Goal: Task Accomplishment & Management: Manage account settings

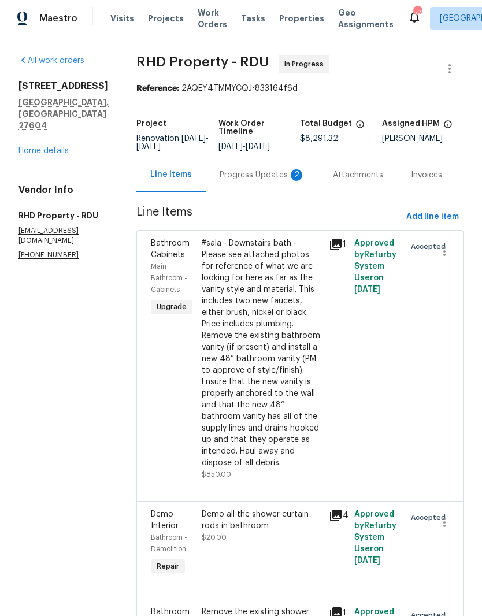
click at [253, 181] on div "Progress Updates 2" at bounding box center [263, 175] width 86 height 12
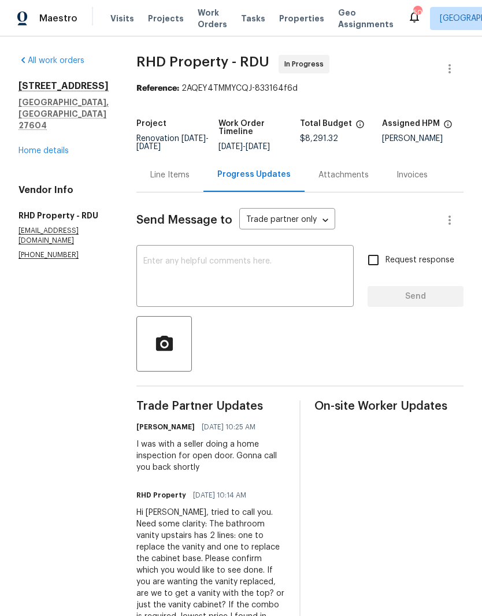
click at [190, 181] on div "Line Items" at bounding box center [169, 175] width 39 height 12
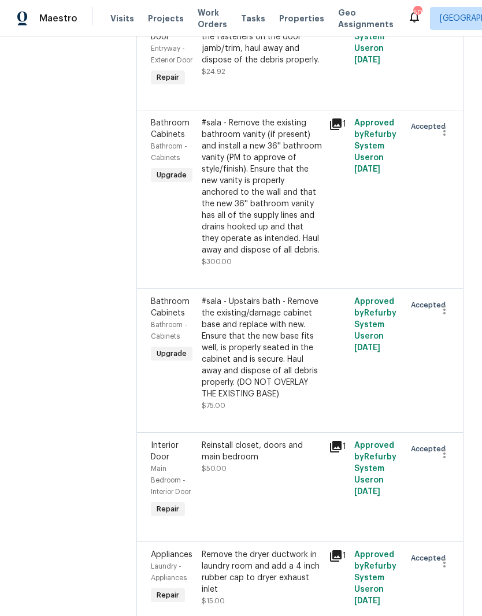
scroll to position [2151, 0]
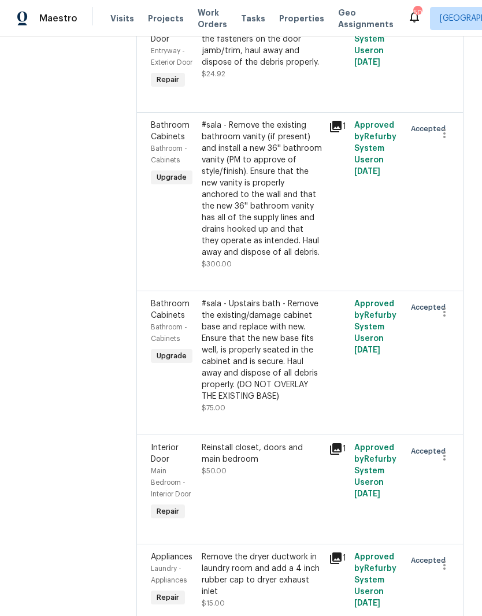
click at [286, 258] on div "#sala - Remove the existing bathroom vanity (if present) and install a new 36''…" at bounding box center [262, 189] width 120 height 139
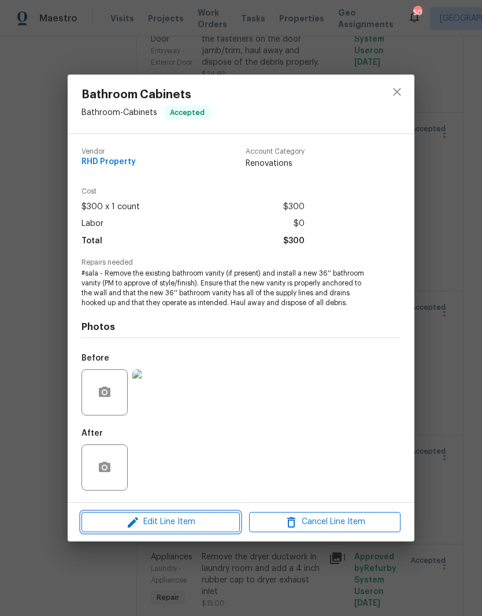
click at [193, 527] on span "Edit Line Item" at bounding box center [160, 522] width 151 height 14
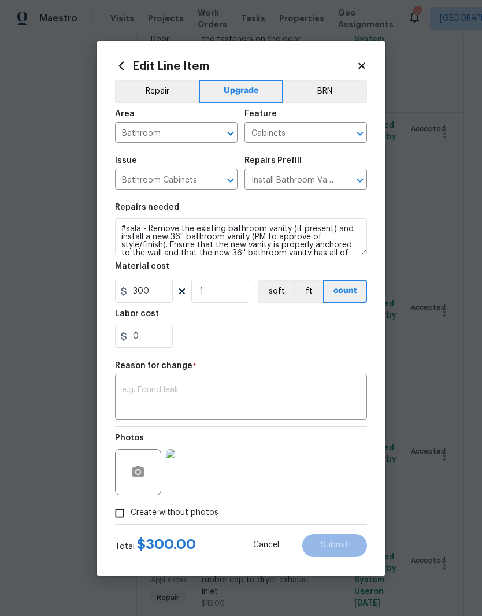
click at [278, 394] on textarea at bounding box center [241, 398] width 238 height 24
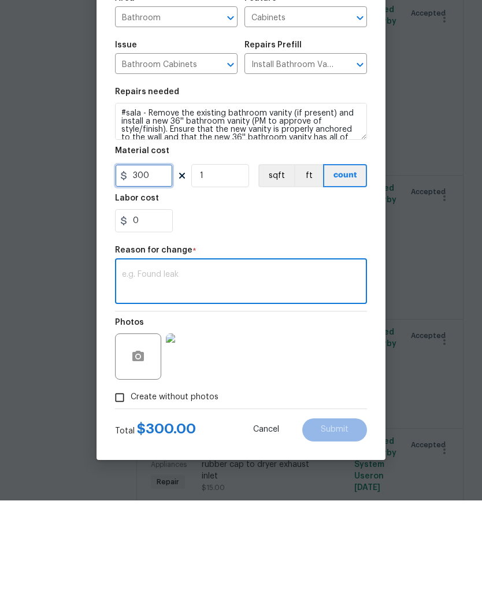
click at [160, 280] on input "300" at bounding box center [144, 291] width 58 height 23
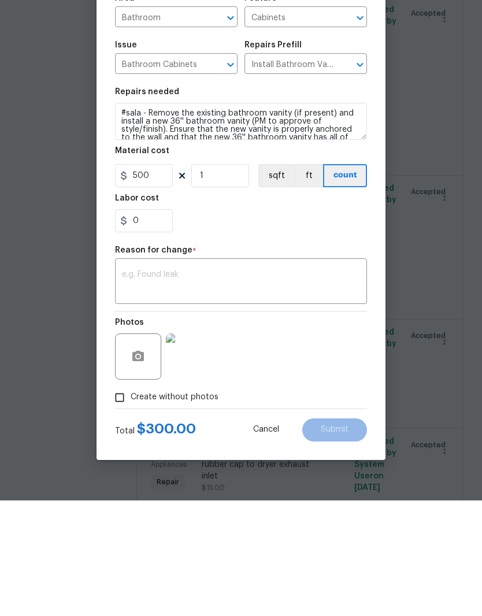
click at [291, 238] on section "Repairs needed #sala - Remove the existing bathroom vanity (if present) and ins…" at bounding box center [241, 276] width 252 height 158
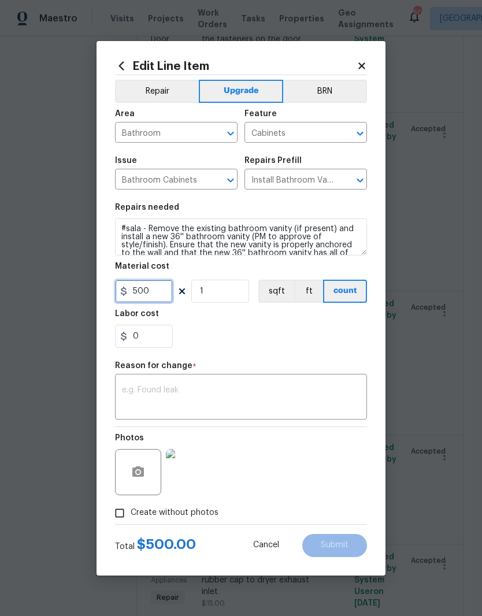
click at [158, 291] on input "500" at bounding box center [144, 291] width 58 height 23
type input "460"
click at [346, 328] on div "0" at bounding box center [241, 336] width 252 height 23
click at [223, 402] on textarea at bounding box center [241, 398] width 238 height 24
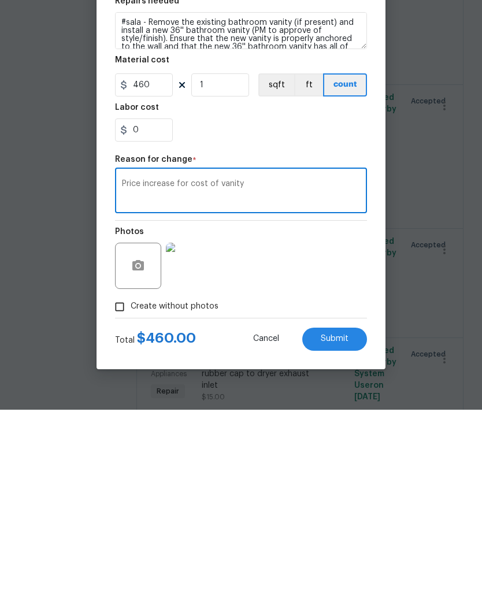
type textarea "Price increase for cost of vanity"
click at [332, 534] on button "Submit" at bounding box center [334, 545] width 65 height 23
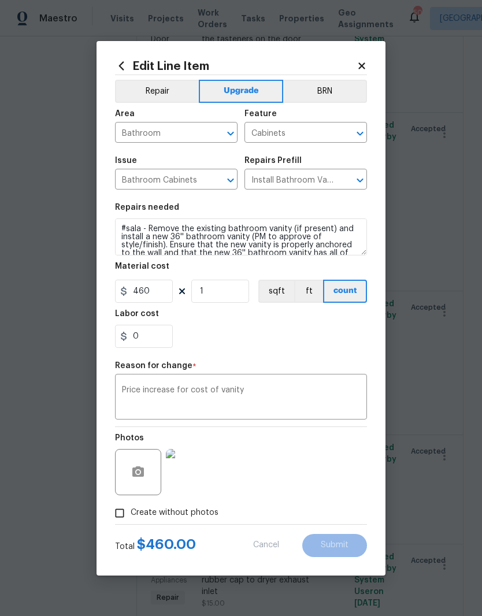
type input "300"
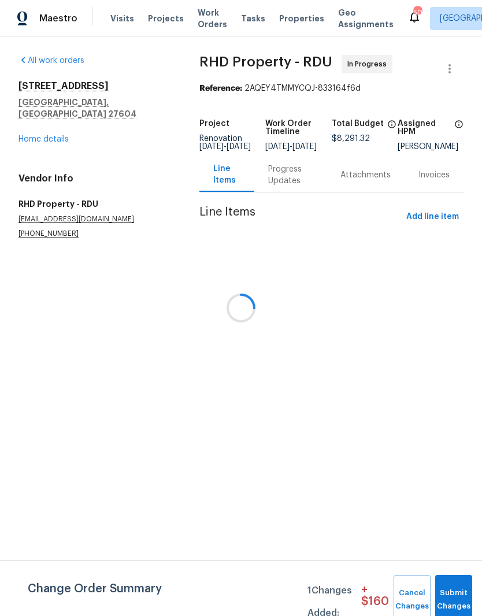
scroll to position [0, 0]
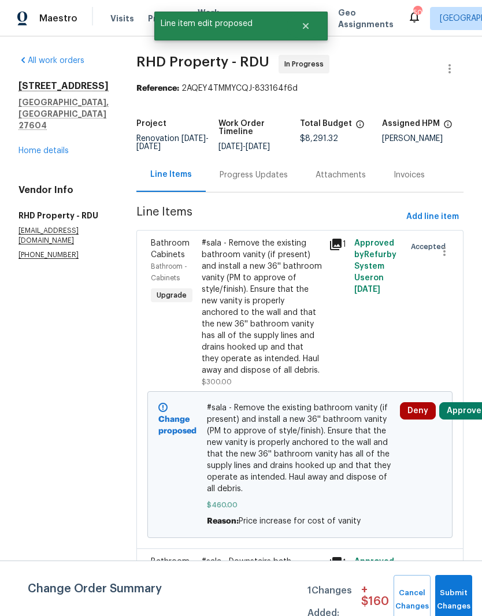
click at [457, 420] on button "Approve" at bounding box center [464, 410] width 50 height 17
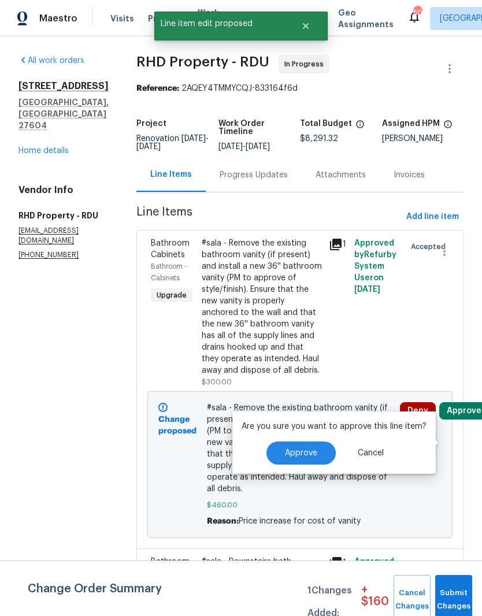
click at [301, 451] on span "Approve" at bounding box center [301, 453] width 32 height 9
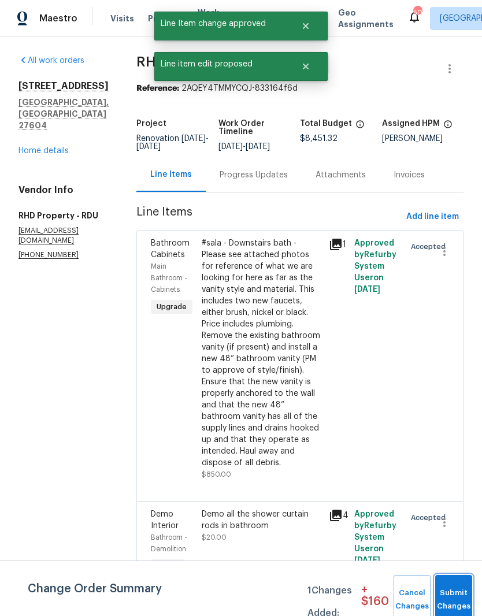
click at [460, 592] on button "Submit Changes" at bounding box center [453, 600] width 37 height 50
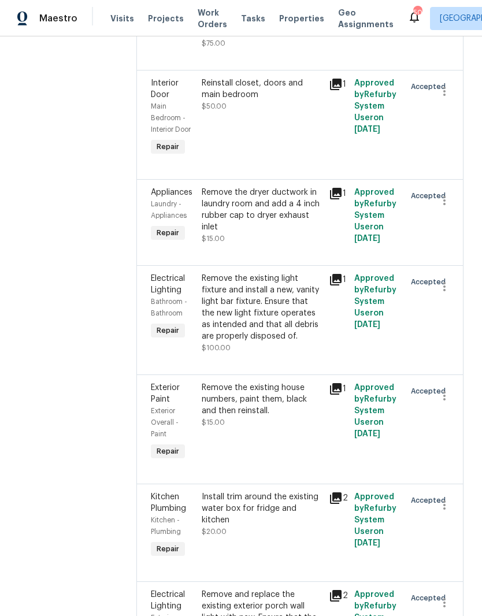
scroll to position [2657, 0]
click at [291, 342] on div "Remove the existing light fixture and install a new, vanity light bar fixture. …" at bounding box center [262, 306] width 120 height 69
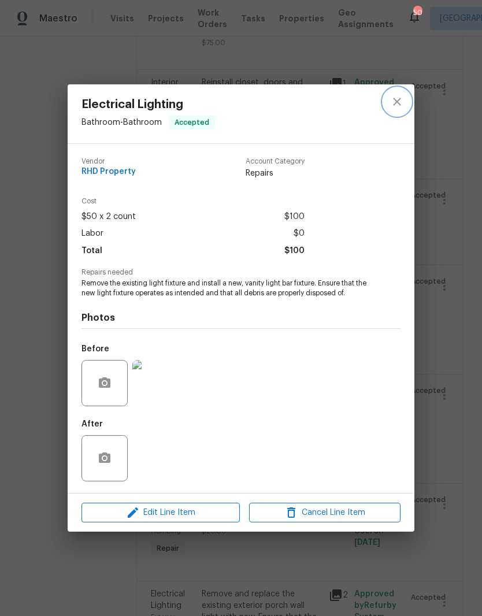
click at [397, 95] on icon "close" at bounding box center [397, 102] width 14 height 14
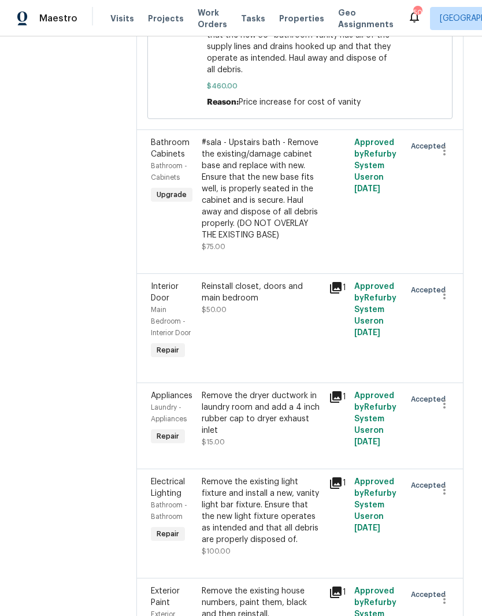
scroll to position [2459, 0]
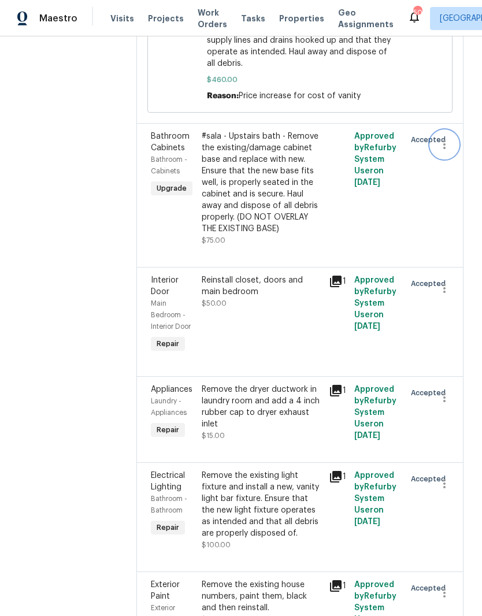
click at [454, 158] on button "button" at bounding box center [445, 145] width 28 height 28
click at [456, 258] on li "Cancel" at bounding box center [450, 260] width 45 height 19
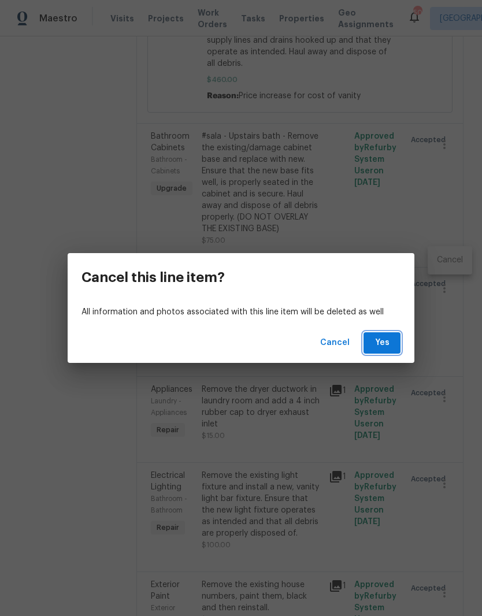
click at [382, 348] on span "Yes" at bounding box center [382, 343] width 19 height 14
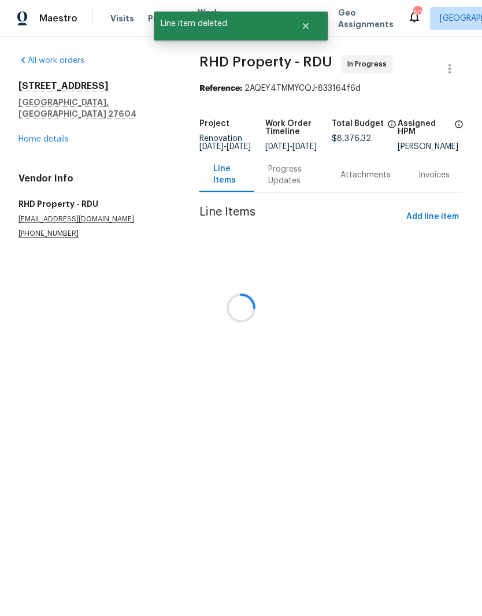
scroll to position [0, 0]
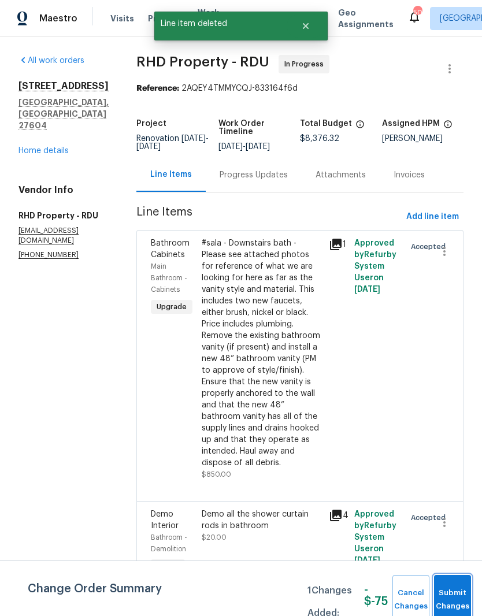
click at [454, 587] on span "Submit Changes" at bounding box center [452, 600] width 25 height 27
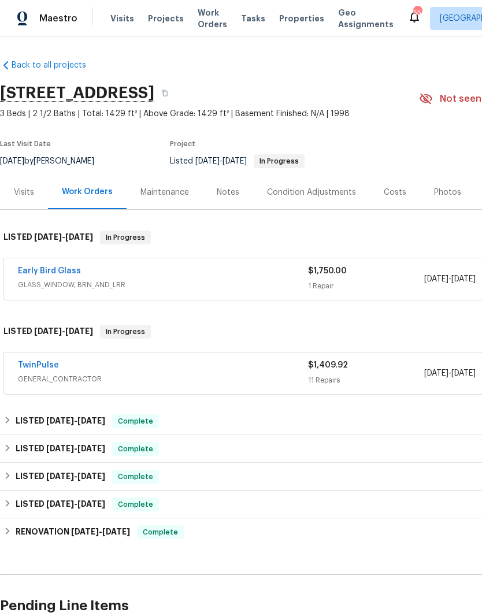
click at [154, 20] on span "Projects" at bounding box center [166, 19] width 36 height 12
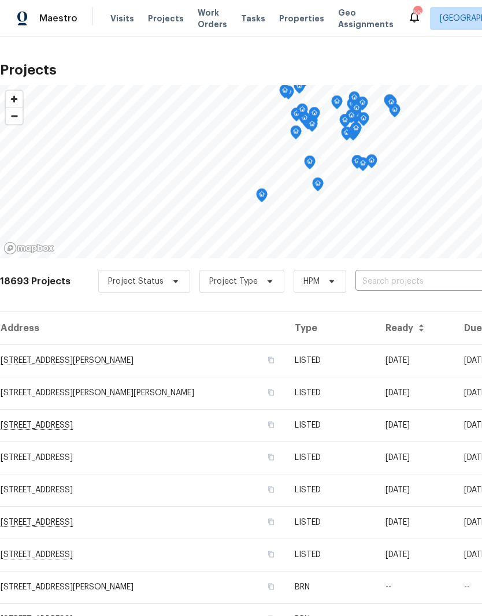
click at [397, 275] on input "text" at bounding box center [422, 282] width 132 height 18
type input "2301"
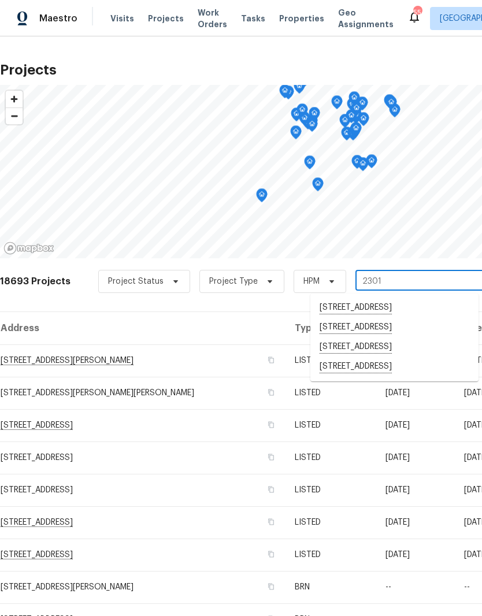
click at [395, 357] on li "2301 Declaration Dr, Raleigh, NC 27615" at bounding box center [394, 348] width 168 height 20
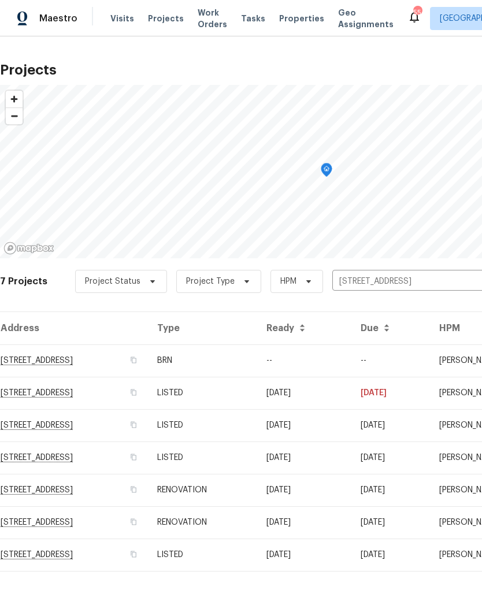
click at [116, 386] on td "2301 Declaration Dr, Raleigh, NC 27615" at bounding box center [74, 393] width 148 height 32
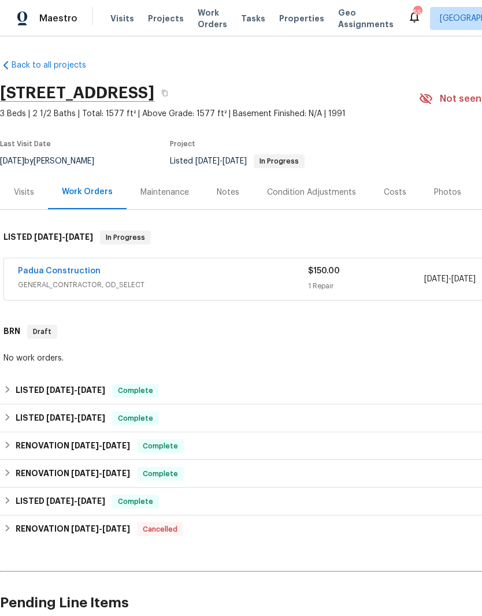
click at [74, 273] on link "Padua Construction" at bounding box center [59, 271] width 83 height 8
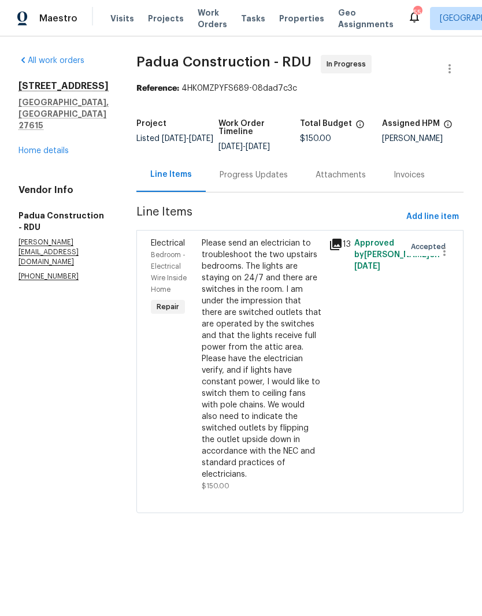
click at [245, 175] on div "Progress Updates" at bounding box center [254, 175] width 68 height 12
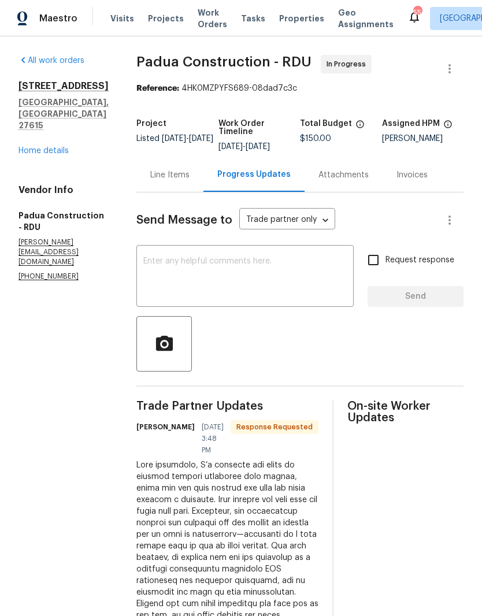
scroll to position [-1, 0]
click at [150, 175] on div "Line Items" at bounding box center [169, 175] width 39 height 12
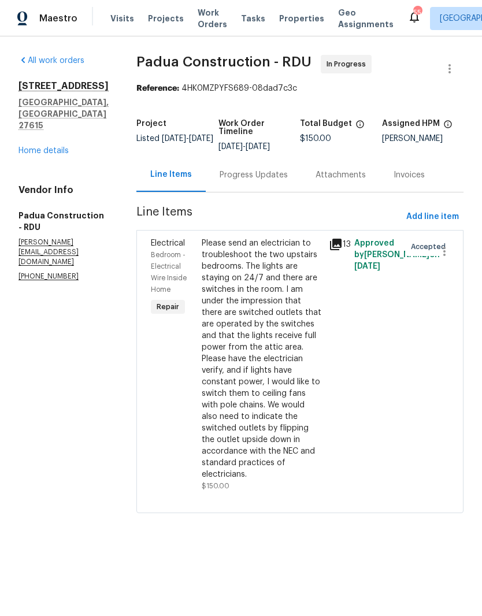
click at [272, 357] on div "Please send an electrician to troubleshoot the two upstairs bedrooms. The light…" at bounding box center [262, 359] width 120 height 243
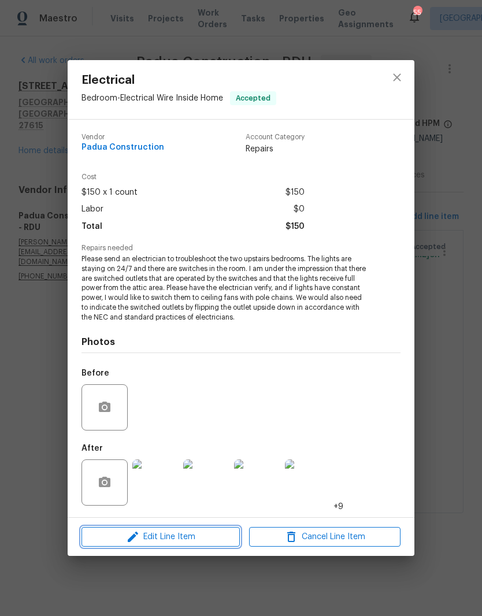
click at [200, 535] on span "Edit Line Item" at bounding box center [160, 537] width 151 height 14
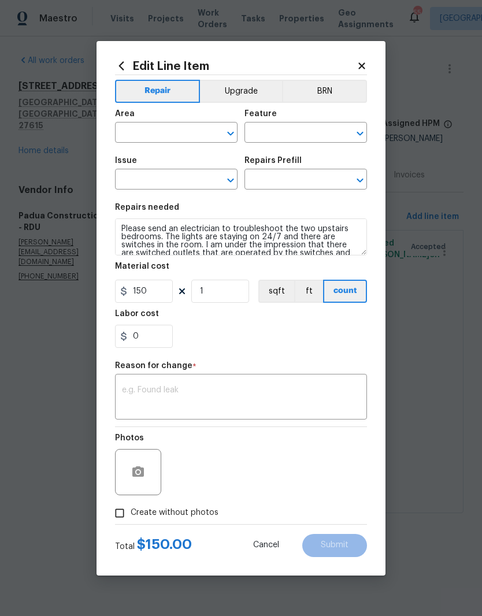
type input "Bedroom"
type input "Electrical Wire Inside Home"
type input "Electrical"
type input "Add a Task $1.00"
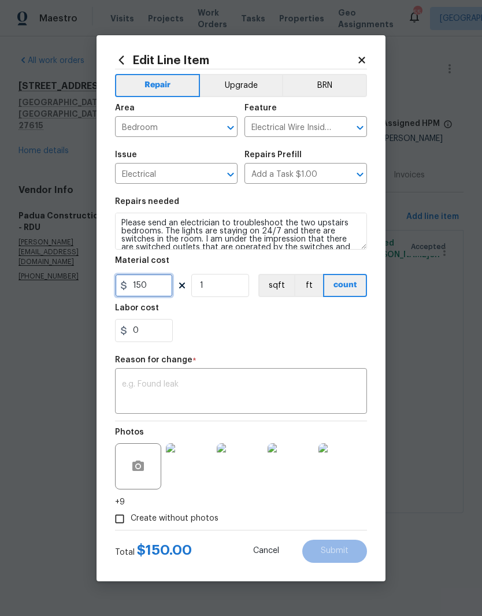
click at [158, 294] on input "150" at bounding box center [144, 285] width 58 height 23
type input "900"
click at [289, 334] on div "0" at bounding box center [241, 330] width 252 height 23
click at [248, 397] on textarea at bounding box center [241, 392] width 238 height 24
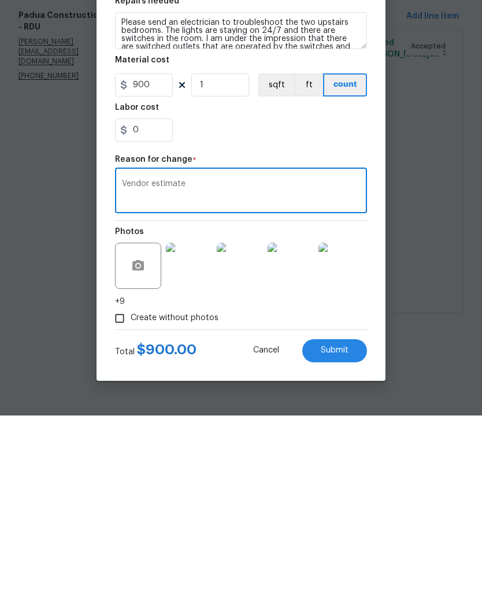
type textarea "Vendor estimate"
click at [349, 540] on button "Submit" at bounding box center [334, 551] width 65 height 23
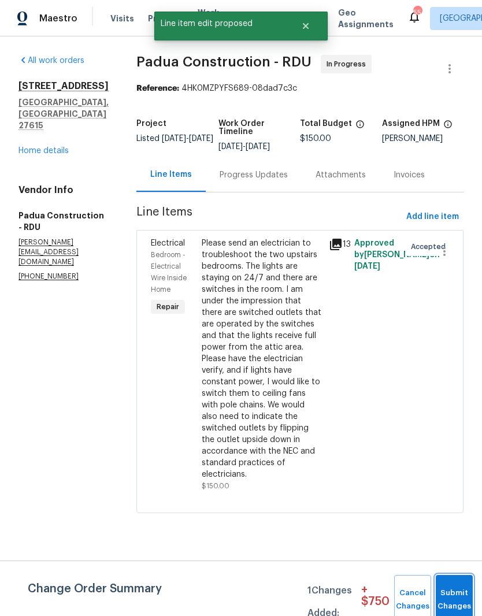
click at [459, 582] on button "Submit Changes" at bounding box center [454, 600] width 37 height 50
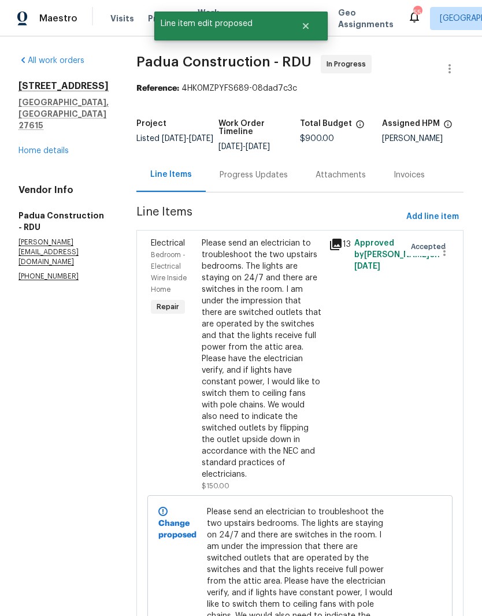
click at [464, 475] on div "All work orders 2301 Declaration Dr Raleigh, NC 27615 Home details Vendor Info …" at bounding box center [241, 389] width 482 height 707
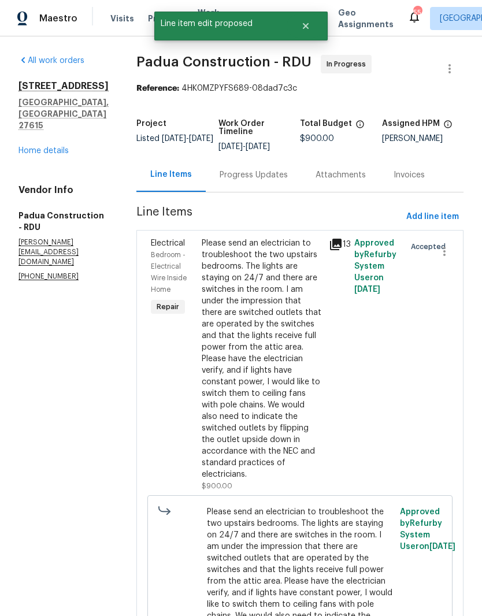
click at [245, 171] on div "Progress Updates" at bounding box center [254, 175] width 68 height 12
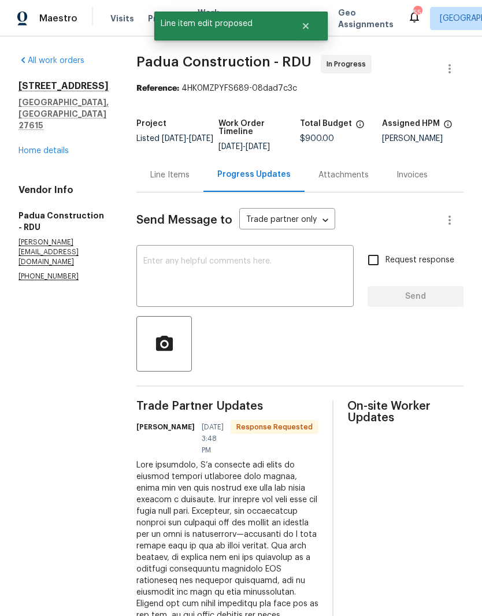
click at [296, 281] on textarea at bounding box center [245, 277] width 204 height 40
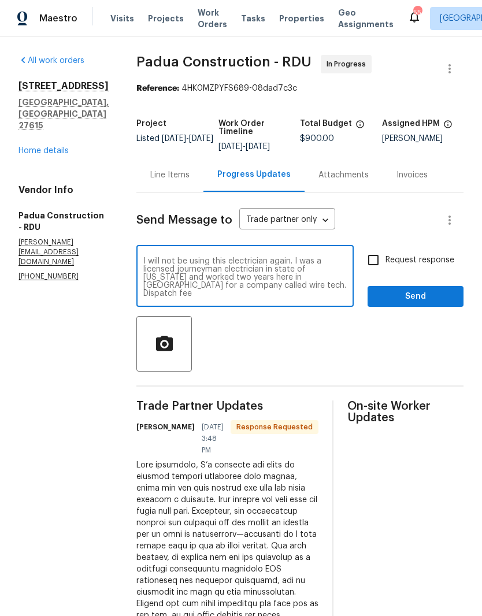
click at [326, 281] on textarea "I will not be using this electrician again. I was a licensed journeyman electri…" at bounding box center [245, 277] width 204 height 40
click at [279, 287] on textarea "I will not be using this electrician again. I was a licensed journeyman electri…" at bounding box center [245, 277] width 204 height 40
type textarea "I will not be using this electrician again. I was a licensed journeyman electri…"
click at [381, 252] on input "Request response" at bounding box center [373, 260] width 24 height 24
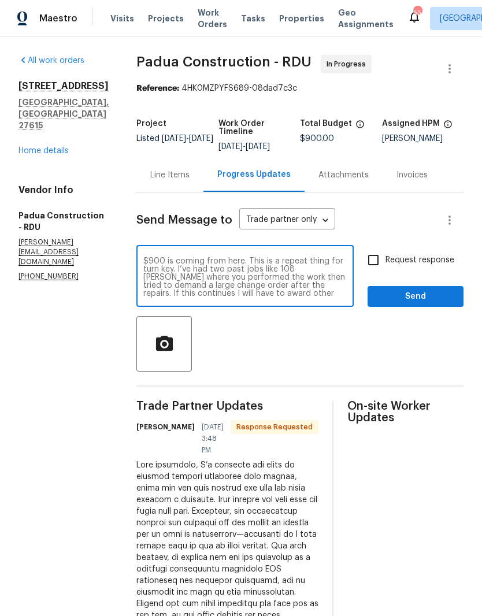
checkbox input "true"
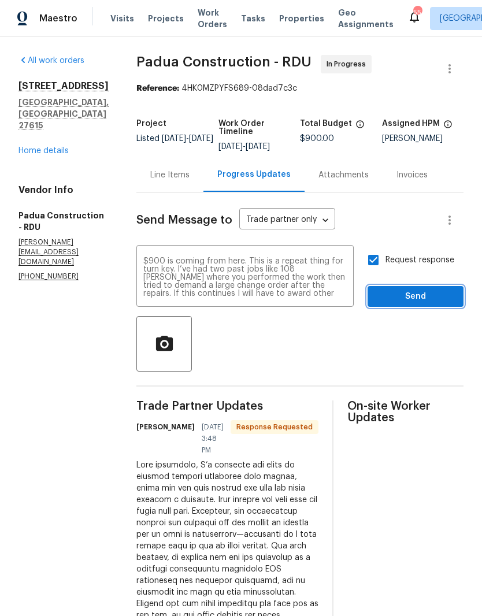
click at [413, 304] on button "Send" at bounding box center [416, 296] width 96 height 21
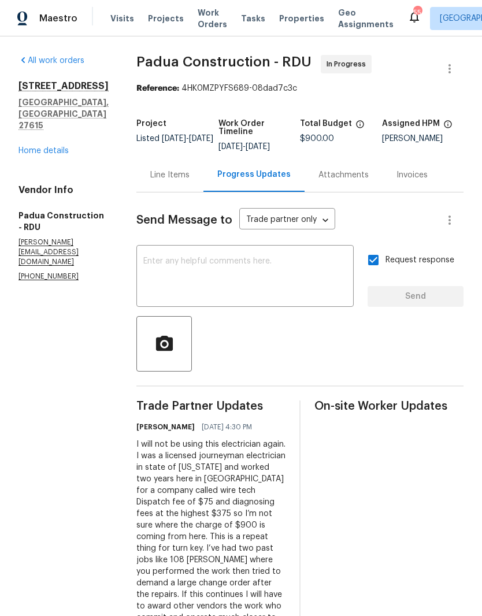
scroll to position [0, 0]
click at [55, 155] on link "Home details" at bounding box center [44, 151] width 50 height 8
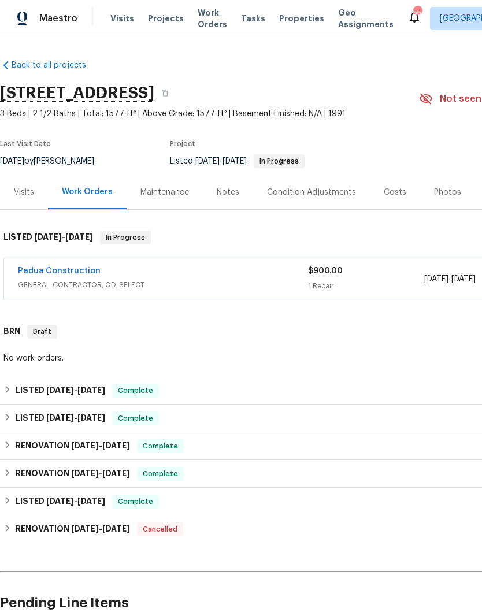
click at [238, 197] on div "Notes" at bounding box center [228, 192] width 50 height 34
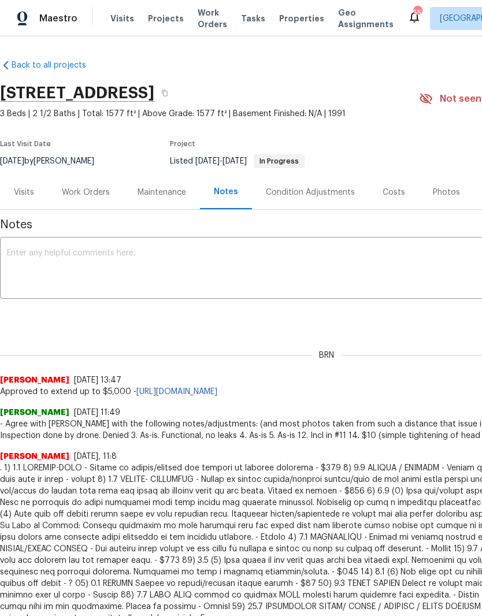
click at [93, 192] on div "Work Orders" at bounding box center [86, 193] width 48 height 12
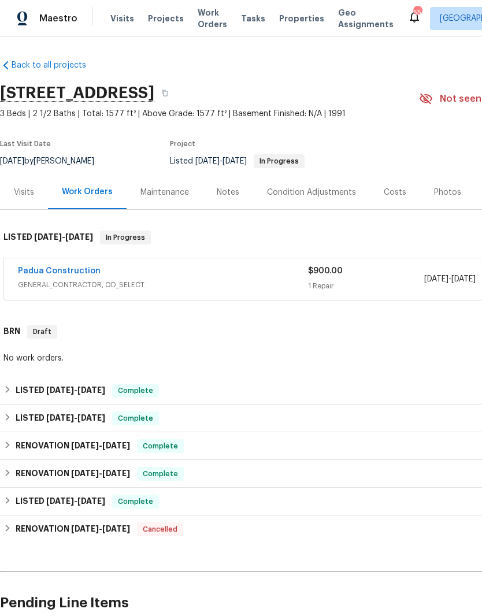
click at [72, 273] on link "Padua Construction" at bounding box center [59, 271] width 83 height 8
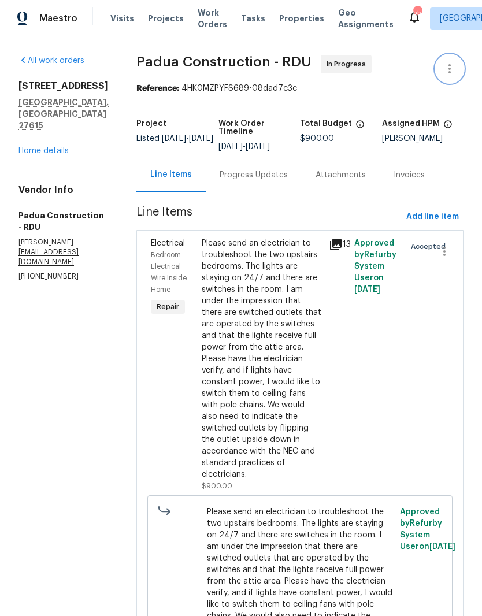
click at [454, 63] on icon "button" at bounding box center [450, 69] width 14 height 14
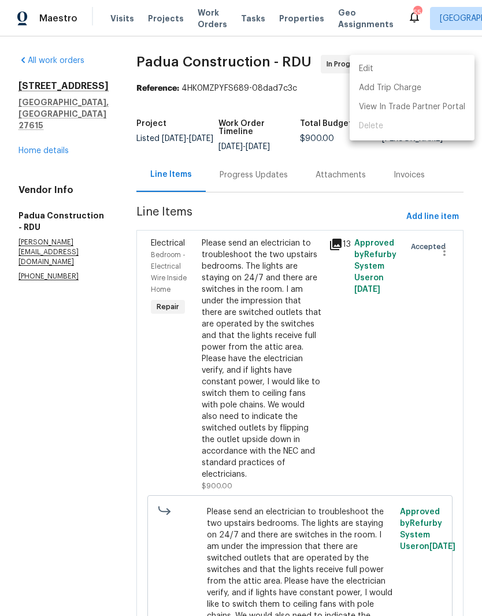
click at [304, 109] on div at bounding box center [241, 308] width 482 height 616
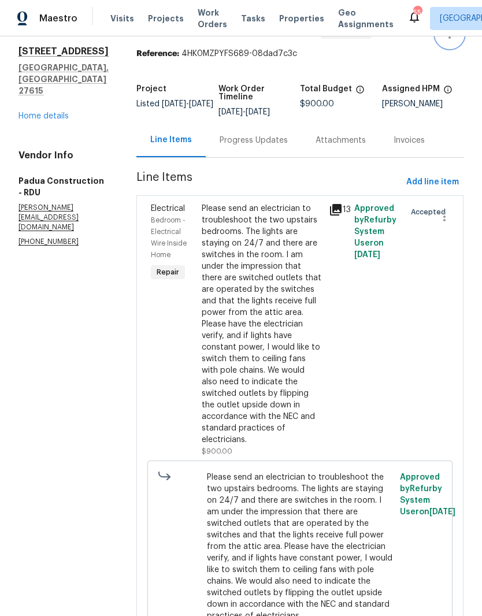
scroll to position [47, 0]
click at [227, 135] on div "Progress Updates" at bounding box center [254, 141] width 68 height 12
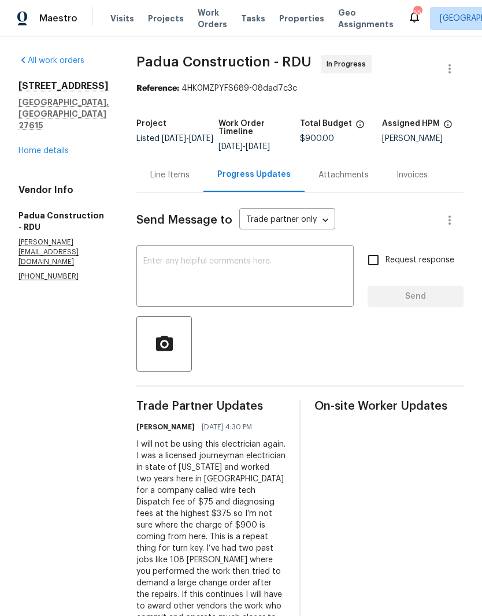
click at [287, 266] on textarea at bounding box center [245, 277] width 204 height 40
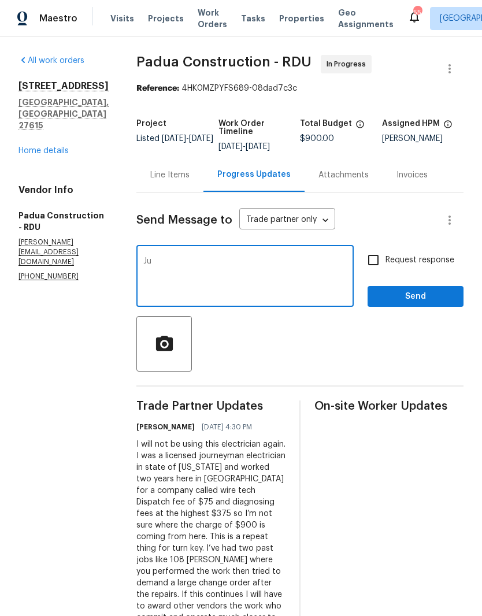
type textarea "J"
click at [41, 155] on link "Home details" at bounding box center [44, 151] width 50 height 8
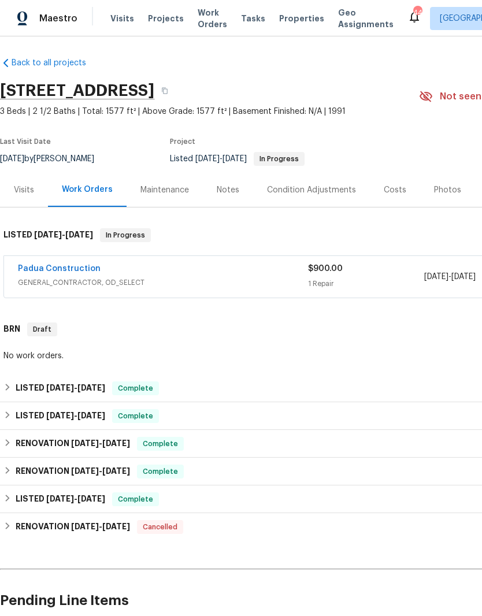
scroll to position [2, 0]
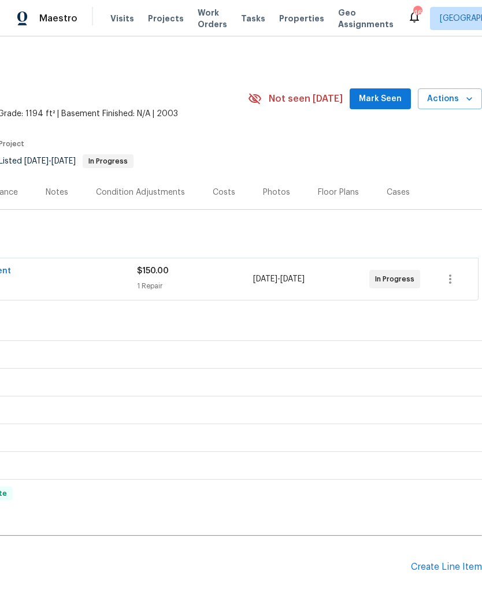
scroll to position [0, 171]
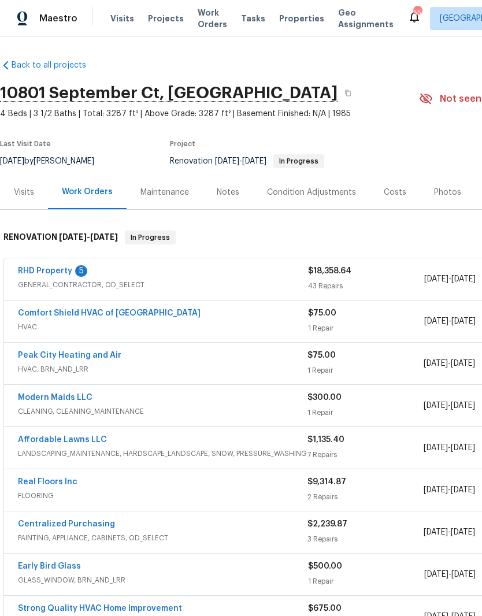
click at [61, 270] on link "RHD Property" at bounding box center [45, 271] width 54 height 8
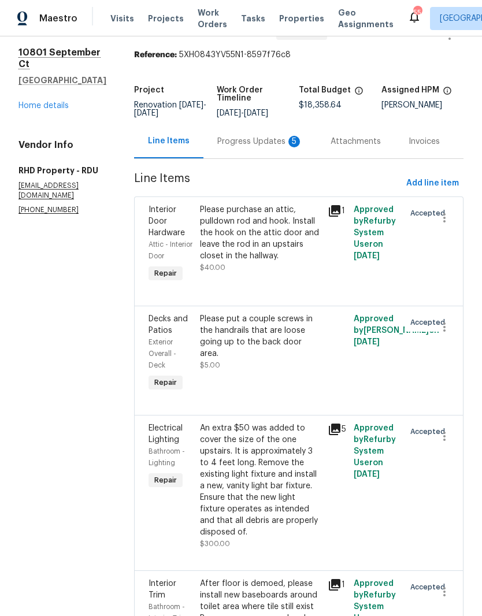
scroll to position [31, 0]
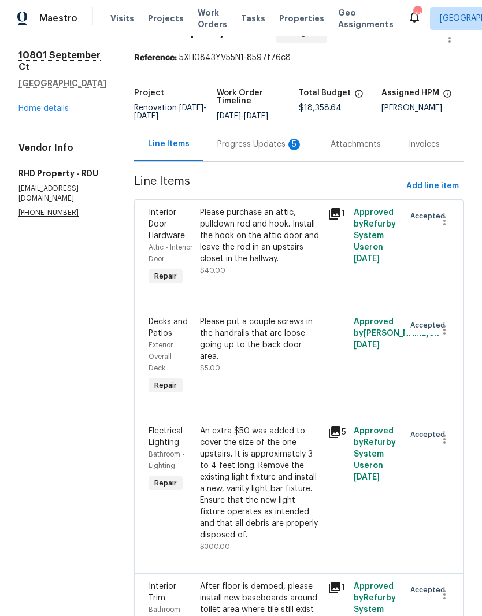
click at [277, 144] on div "Progress Updates 5" at bounding box center [260, 145] width 86 height 12
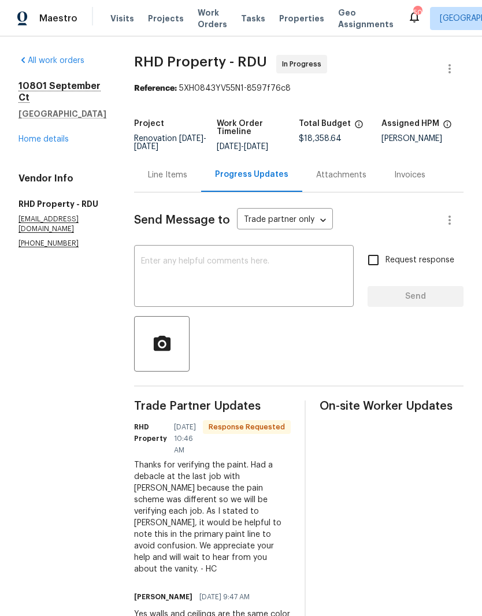
click at [201, 175] on div "Line Items" at bounding box center [167, 175] width 67 height 34
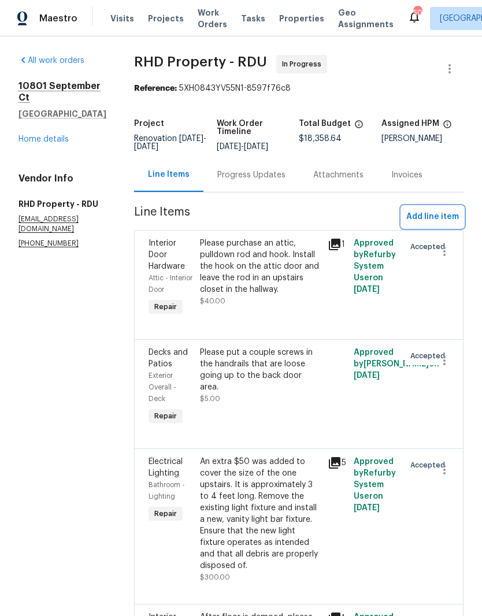
click at [437, 222] on span "Add line item" at bounding box center [432, 217] width 53 height 14
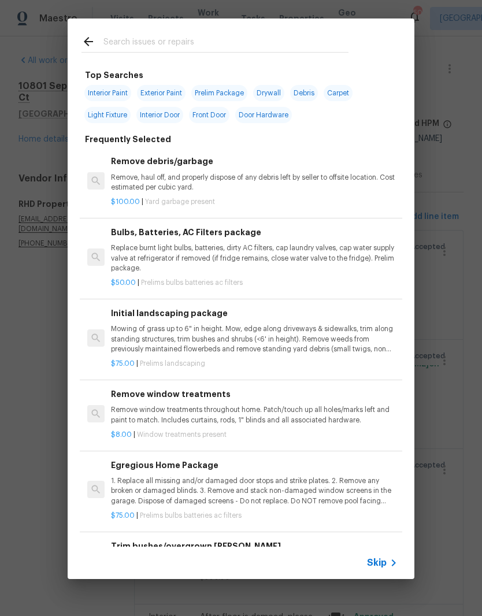
click at [260, 36] on input "text" at bounding box center [225, 43] width 245 height 17
type input "Primer"
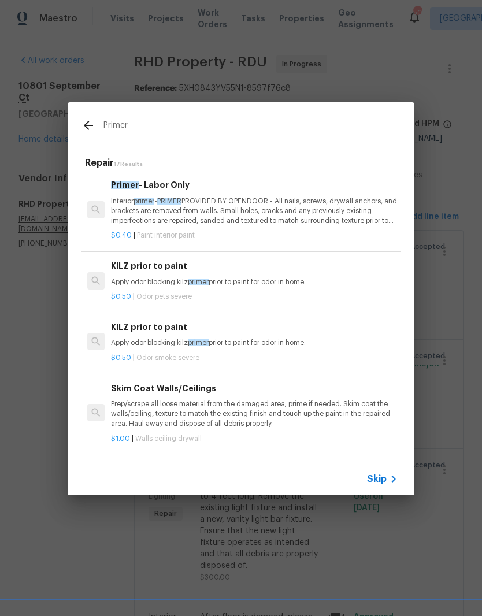
click at [256, 279] on p "Apply odor blocking kilz primer prior to paint for odor in home." at bounding box center [254, 283] width 287 height 10
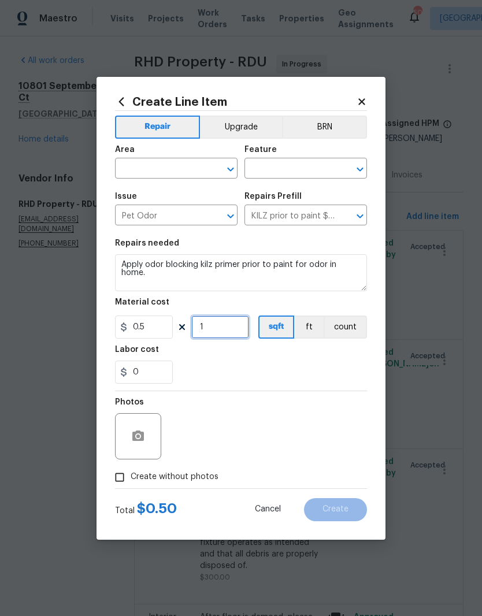
click at [241, 330] on input "1" at bounding box center [220, 327] width 58 height 23
click at [301, 349] on div "Labor cost" at bounding box center [241, 353] width 252 height 15
click at [236, 327] on input "3000" at bounding box center [220, 327] width 58 height 23
click at [313, 365] on div "0" at bounding box center [241, 372] width 252 height 23
click at [235, 327] on input "2400" at bounding box center [220, 327] width 58 height 23
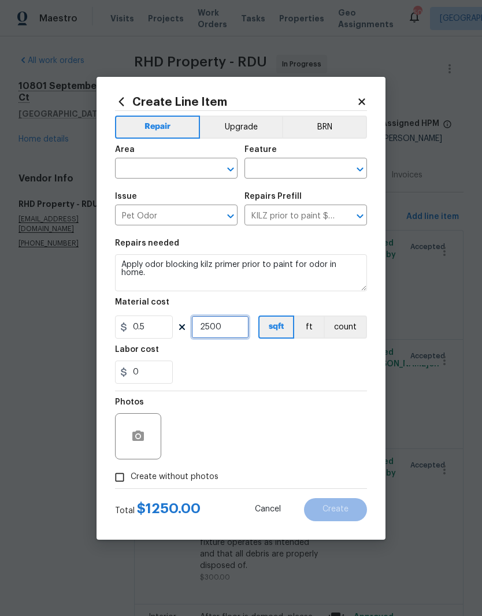
type input "2500"
click at [318, 350] on div "Labor cost" at bounding box center [241, 353] width 252 height 15
click at [192, 172] on input "text" at bounding box center [160, 170] width 90 height 18
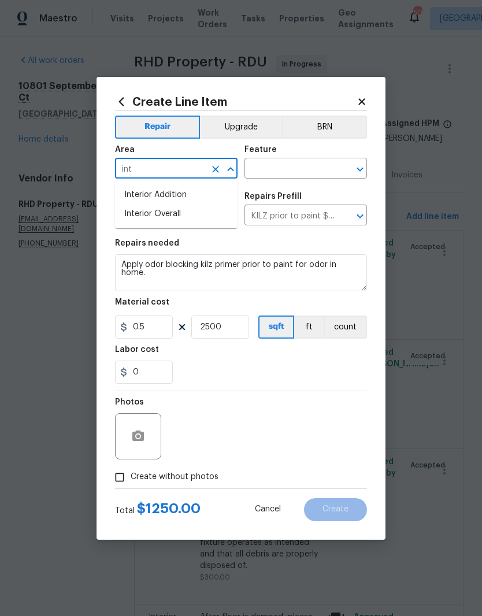
click at [187, 217] on li "Interior Overall" at bounding box center [176, 214] width 123 height 19
type input "Interior Overall"
click at [300, 176] on input "text" at bounding box center [290, 170] width 90 height 18
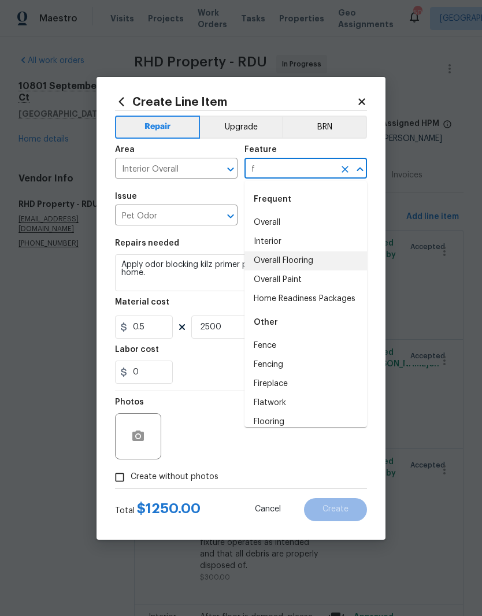
click at [313, 262] on li "Overall Flooring" at bounding box center [306, 261] width 123 height 19
type input "Overall Flooring"
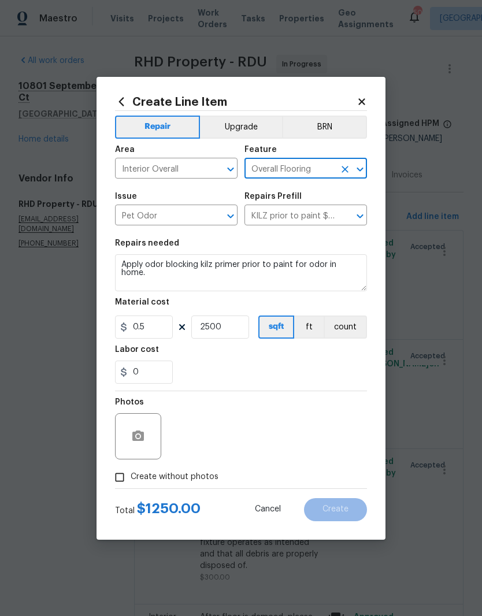
click at [271, 364] on div "0" at bounding box center [241, 372] width 252 height 23
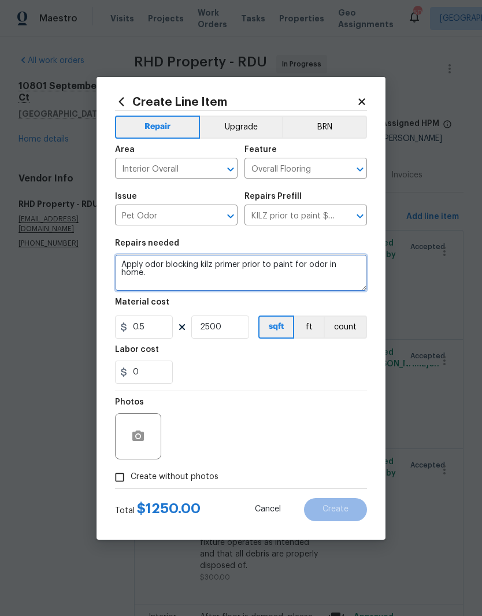
click at [122, 256] on textarea "Apply odor blocking kilz primer prior to paint for odor in home." at bounding box center [241, 272] width 252 height 37
click at [157, 272] on textarea "Apply odor blocking kilz primer prior to paint for odor in home." at bounding box center [241, 272] width 252 height 37
click at [143, 255] on textarea "Apply odor blocking kilz primer prior to paint for odor in home." at bounding box center [241, 272] width 252 height 37
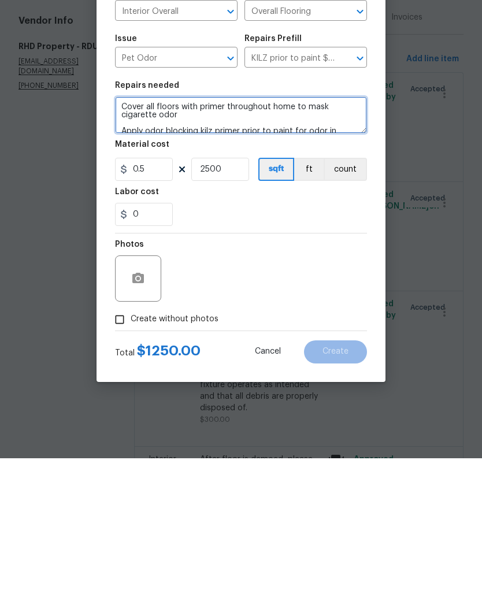
type textarea "Cover all floors with primer throughout home to mask cigarette odor Apply odor …"
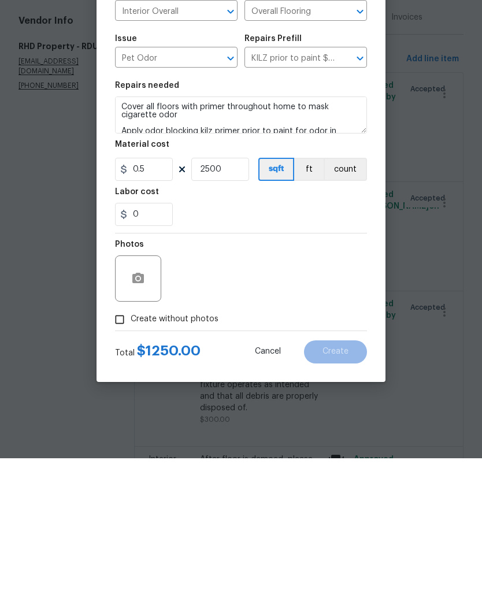
click at [117, 467] on input "Create without photos" at bounding box center [120, 478] width 22 height 22
checkbox input "true"
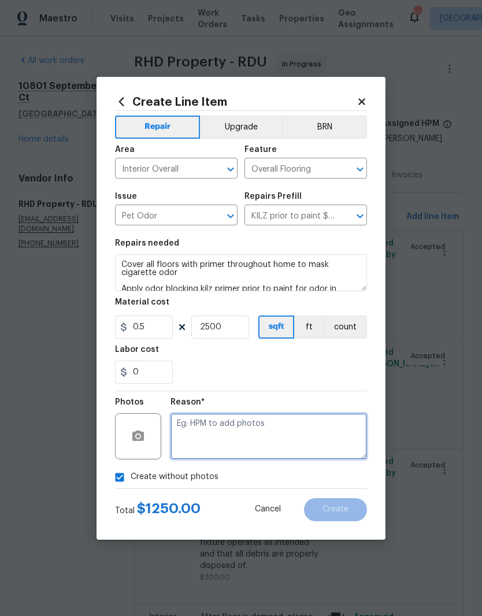
click at [228, 425] on textarea at bounding box center [269, 436] width 197 height 46
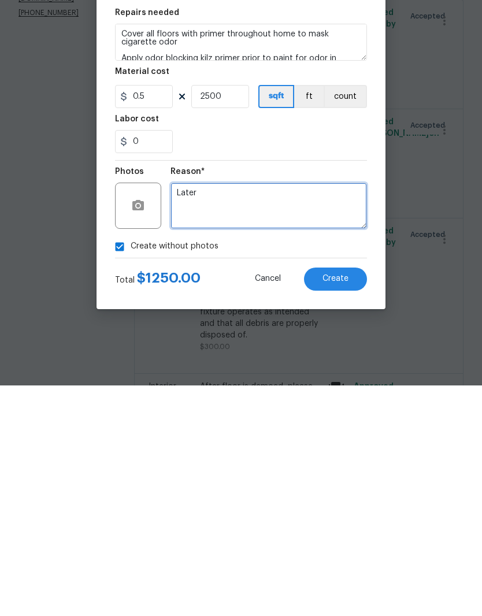
type textarea "Later"
click at [346, 505] on span "Create" at bounding box center [336, 509] width 26 height 9
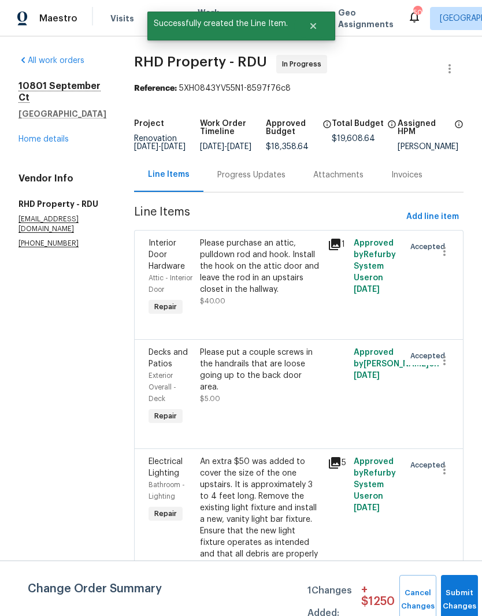
scroll to position [0, 0]
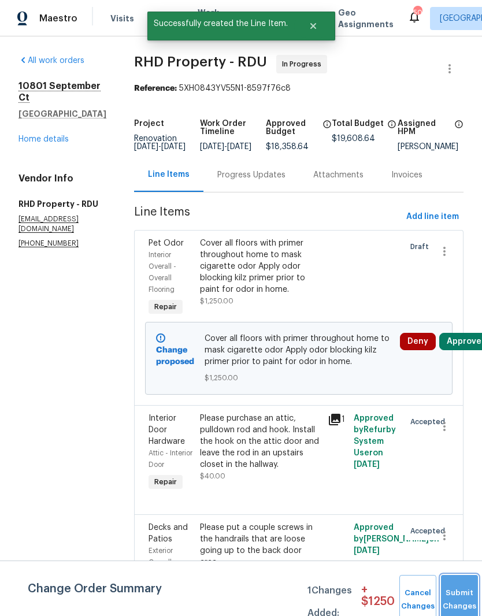
click at [458, 597] on button "Submit Changes" at bounding box center [459, 600] width 37 height 50
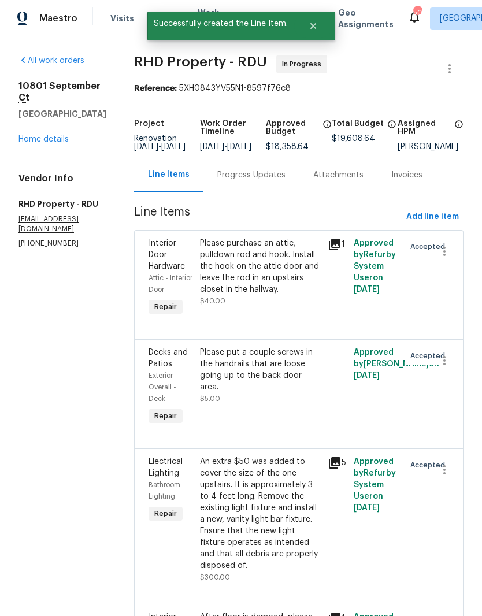
click at [382, 264] on div "Approved by Refurby System User on 9/25/2025" at bounding box center [375, 278] width 51 height 88
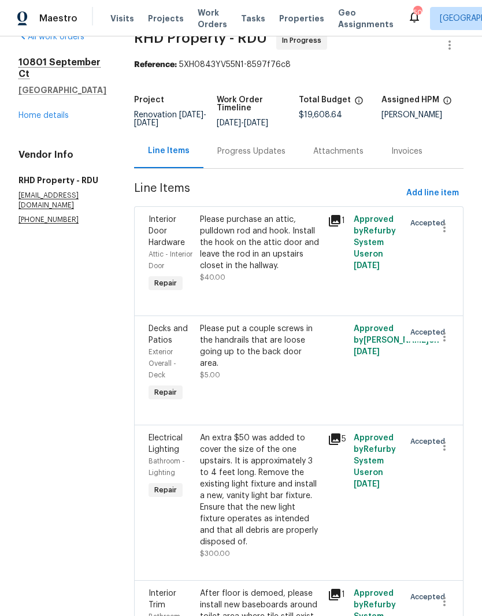
scroll to position [23, 0]
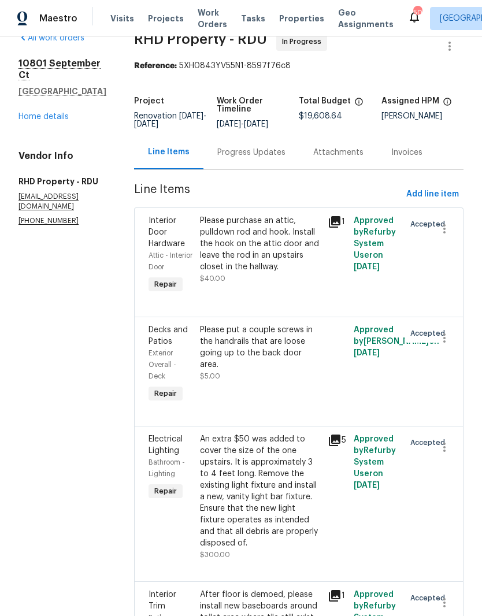
click at [286, 157] on div "Progress Updates" at bounding box center [251, 153] width 68 height 12
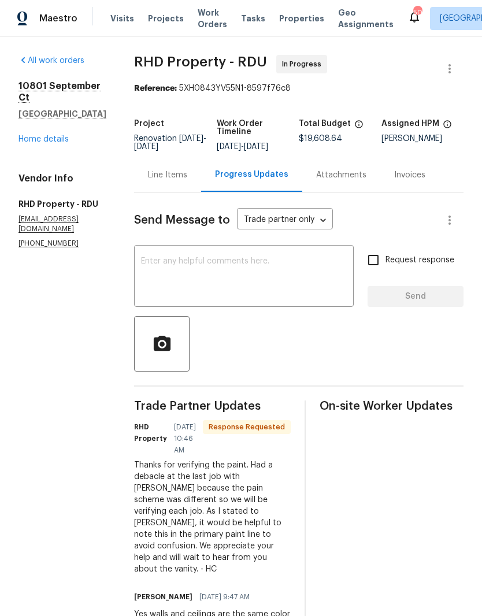
click at [184, 174] on div "Line Items" at bounding box center [167, 175] width 67 height 34
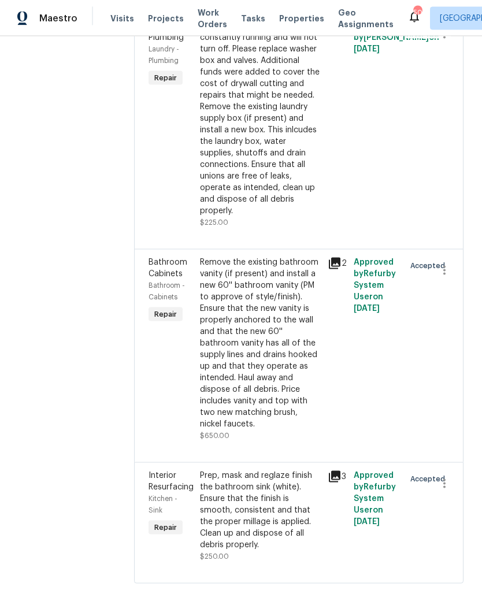
scroll to position [31, 0]
click at [267, 341] on div "Remove the existing bathroom vanity (if present) and install a new 60'' bathroo…" at bounding box center [260, 343] width 121 height 173
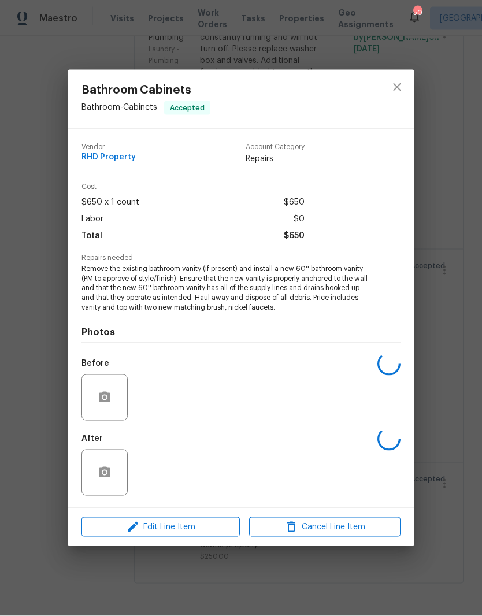
scroll to position [31, 0]
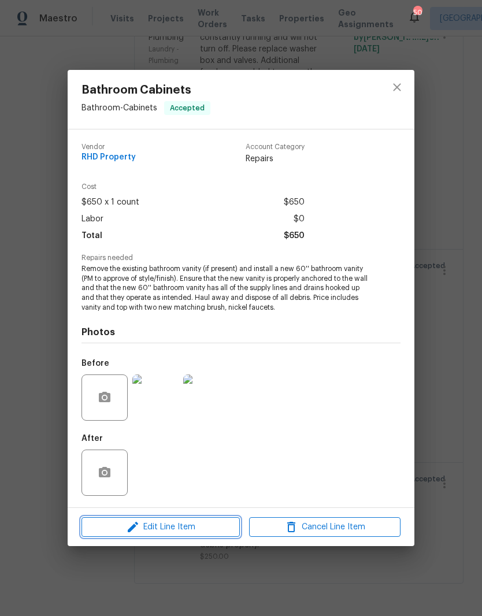
click at [176, 531] on span "Edit Line Item" at bounding box center [160, 527] width 151 height 14
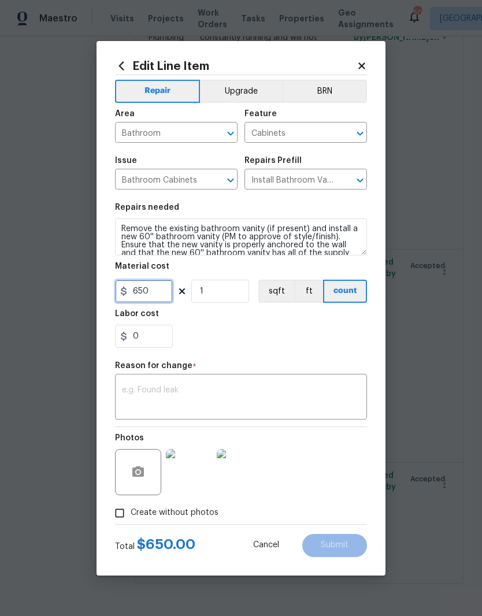
click at [162, 301] on input "650" at bounding box center [144, 291] width 58 height 23
type input "880"
click at [338, 340] on div "0" at bounding box center [241, 336] width 252 height 23
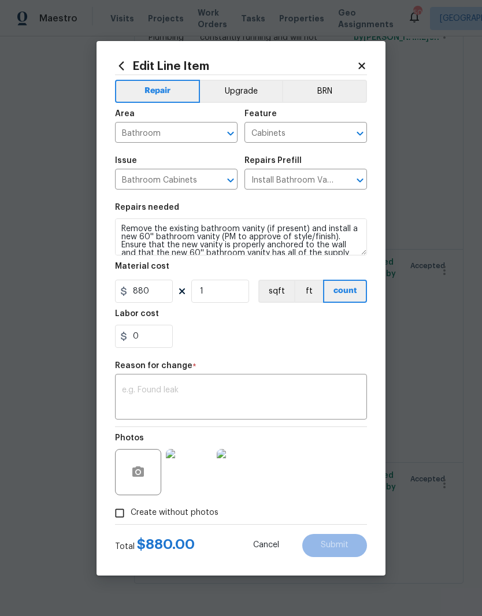
click at [294, 410] on textarea at bounding box center [241, 398] width 238 height 24
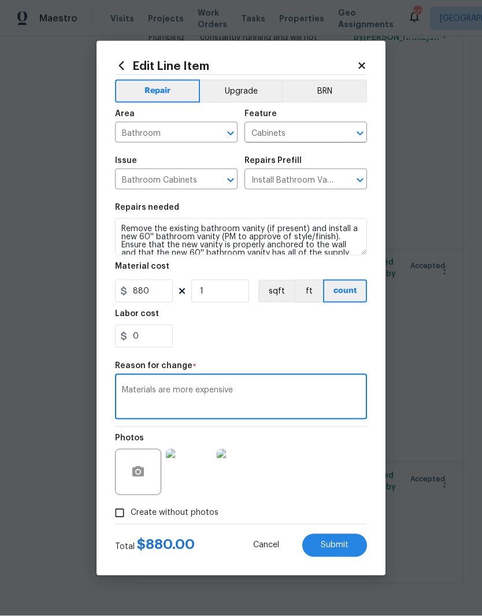
type textarea "Materials are more expensive"
click at [339, 545] on span "Submit" at bounding box center [335, 545] width 28 height 9
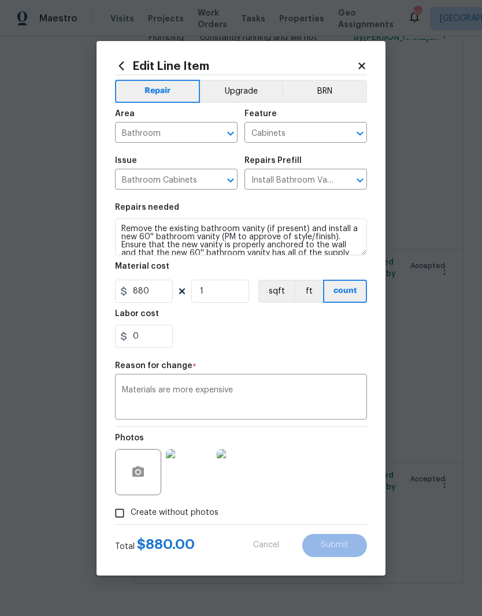
type input "650"
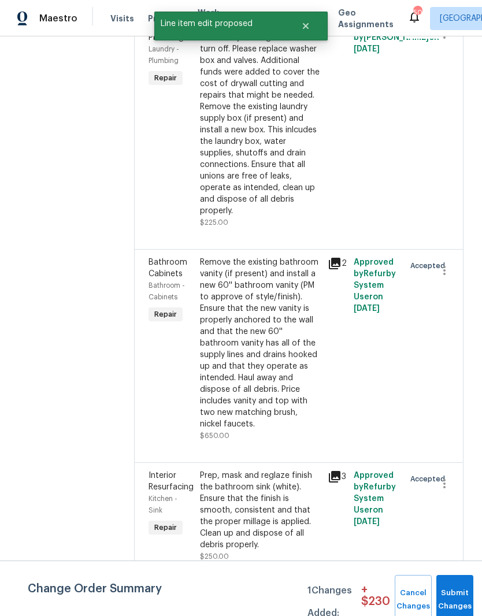
scroll to position [0, 0]
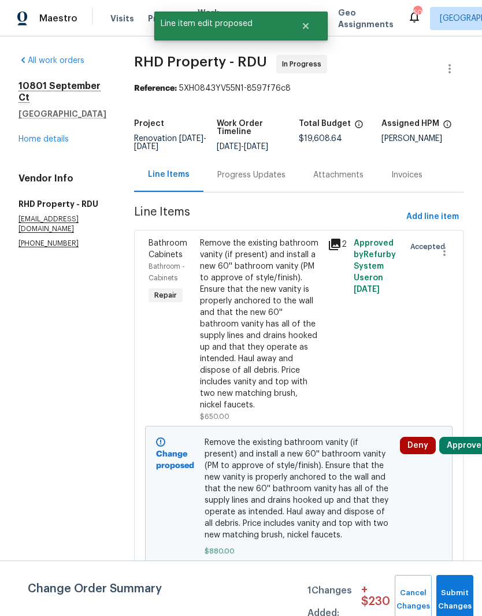
click at [464, 454] on button "Approve" at bounding box center [464, 445] width 50 height 17
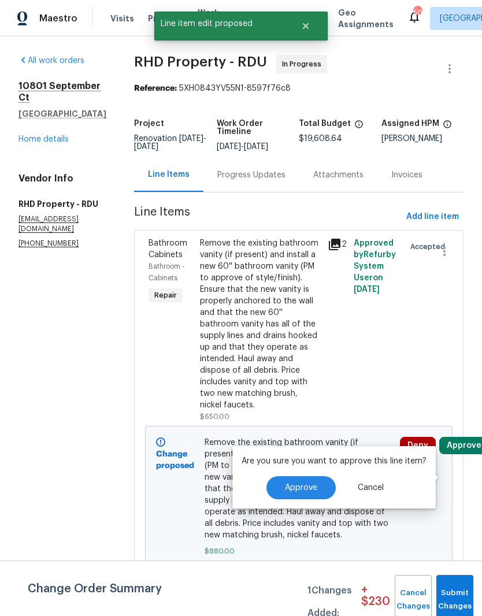
click at [299, 496] on button "Approve" at bounding box center [301, 487] width 69 height 23
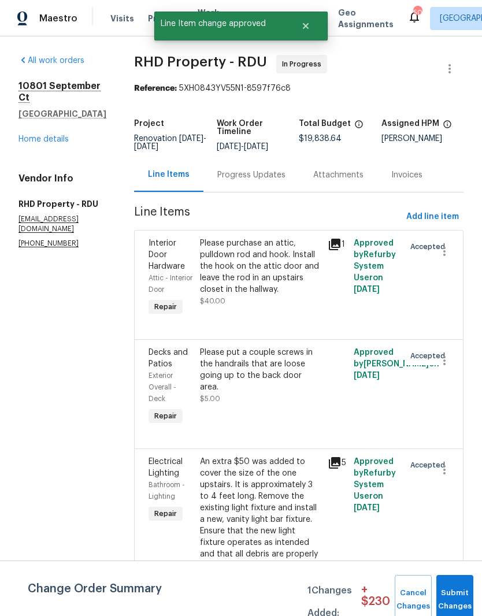
click at [461, 548] on div "Electrical Lighting Bathroom - Lighting Repair An extra $50 was added to cover …" at bounding box center [299, 527] width 330 height 156
click at [454, 589] on button "Submit Changes" at bounding box center [455, 600] width 37 height 50
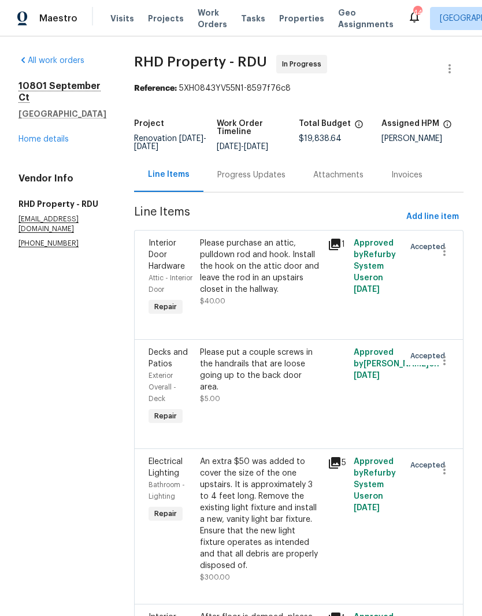
click at [57, 135] on link "Home details" at bounding box center [44, 139] width 50 height 8
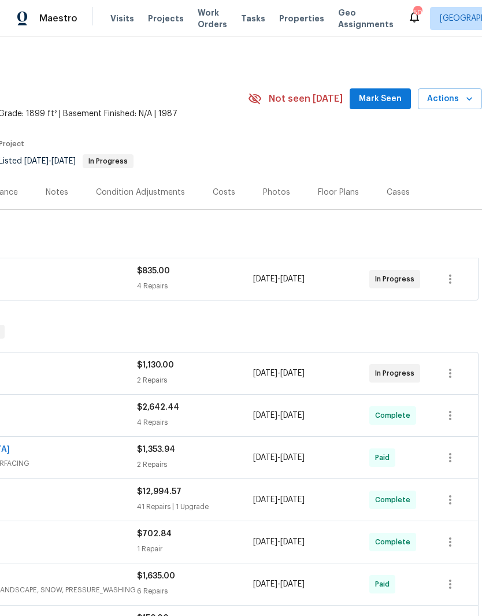
scroll to position [0, 171]
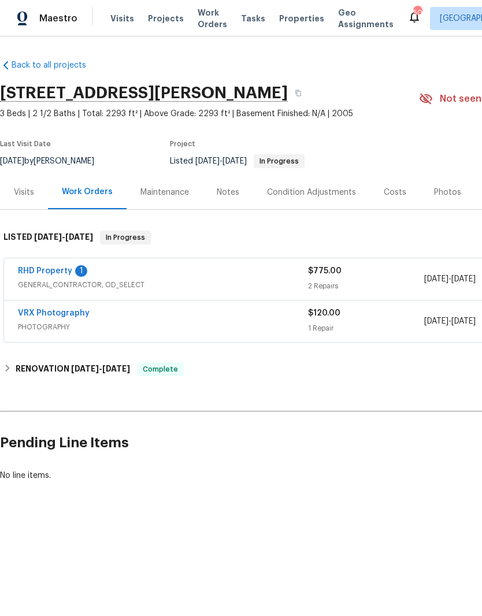
click at [65, 273] on link "RHD Property" at bounding box center [45, 271] width 54 height 8
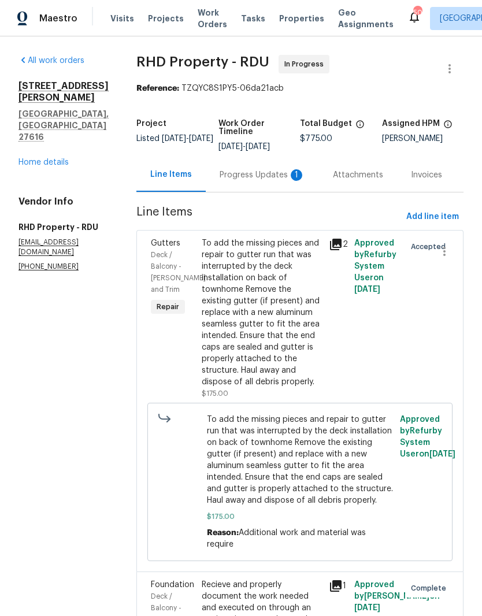
click at [271, 181] on div "Progress Updates 1" at bounding box center [263, 175] width 86 height 12
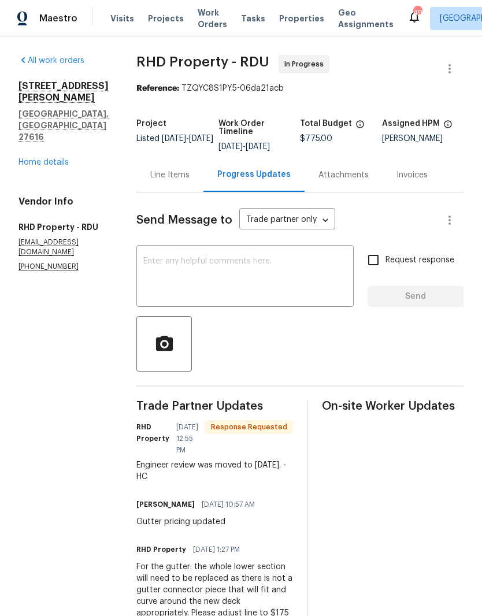
click at [53, 158] on link "Home details" at bounding box center [44, 162] width 50 height 8
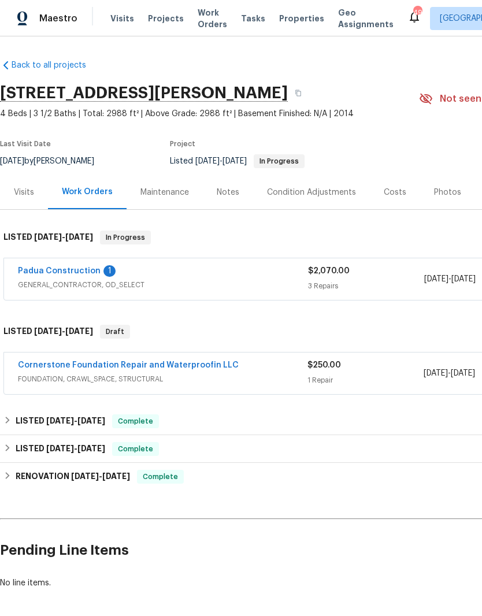
click at [91, 270] on link "Padua Construction" at bounding box center [59, 271] width 83 height 8
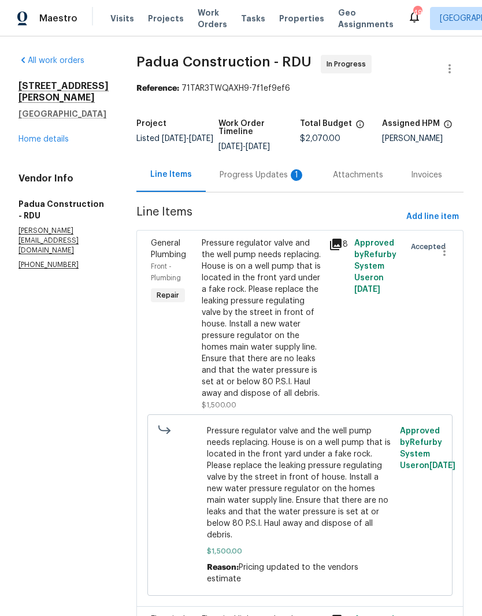
click at [247, 176] on div "Progress Updates 1" at bounding box center [263, 175] width 86 height 12
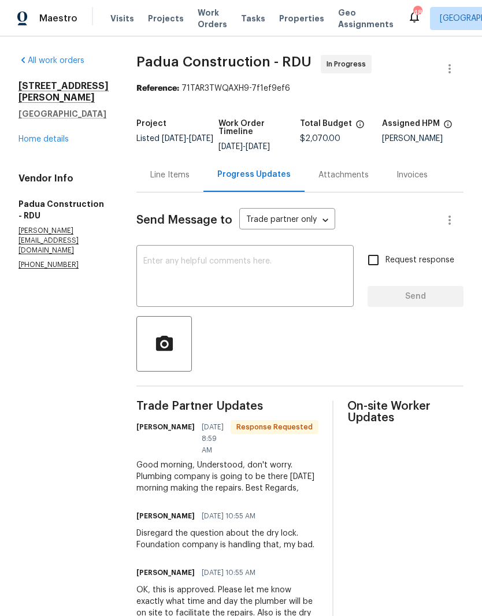
click at [60, 143] on link "Home details" at bounding box center [44, 139] width 50 height 8
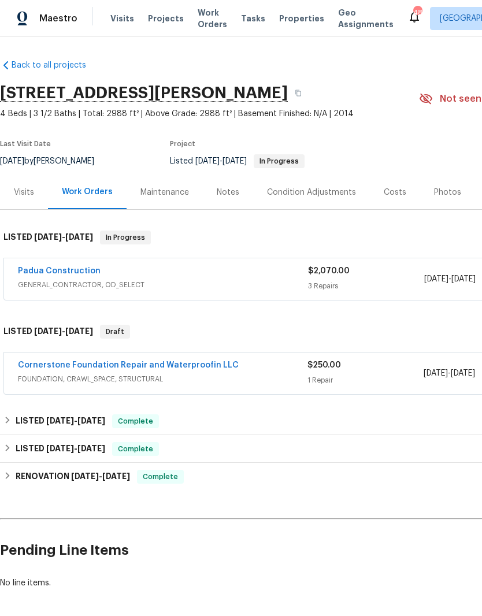
click at [216, 369] on link "Cornerstone Foundation Repair and Waterproofin LLC" at bounding box center [128, 365] width 221 height 8
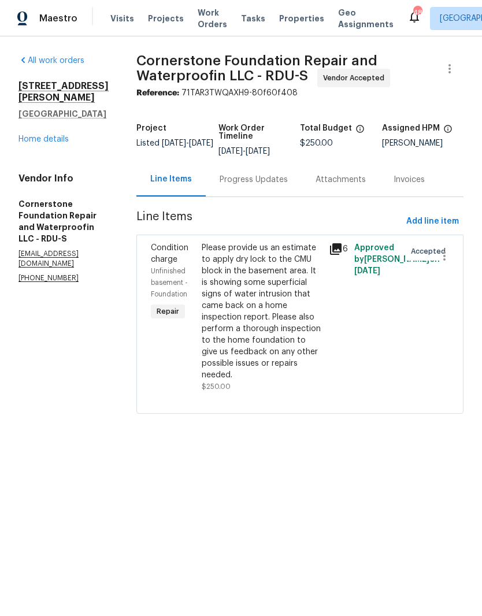
click at [233, 188] on div "Progress Updates" at bounding box center [254, 179] width 96 height 34
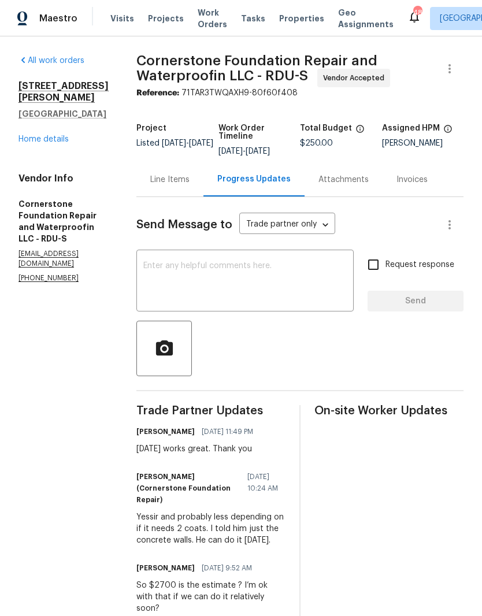
click at [273, 278] on textarea at bounding box center [245, 282] width 204 height 40
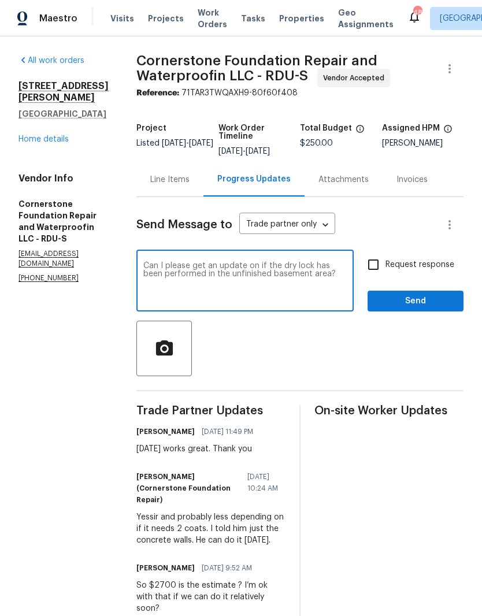
type textarea "Can I please get an update on if the dry lock has been performed in the unfinis…"
click at [382, 275] on input "Request response" at bounding box center [373, 265] width 24 height 24
checkbox input "true"
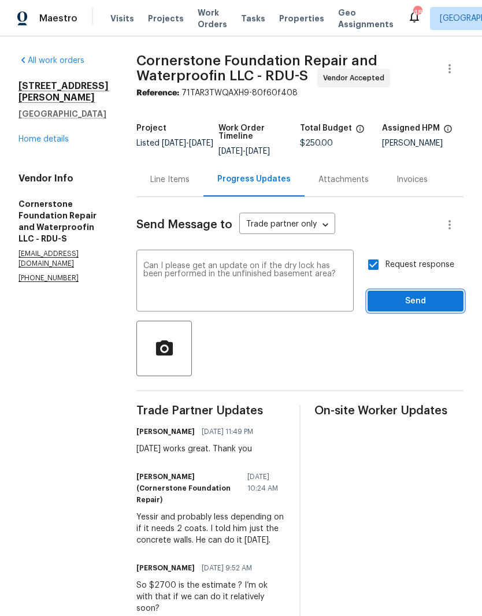
click at [401, 306] on span "Send" at bounding box center [415, 301] width 77 height 14
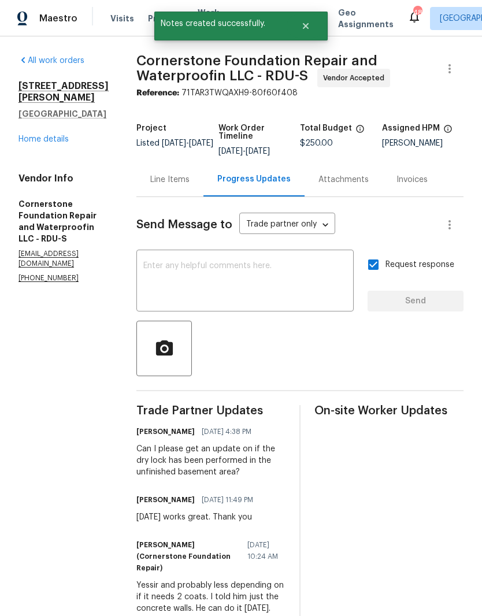
click at [42, 143] on link "Home details" at bounding box center [44, 139] width 50 height 8
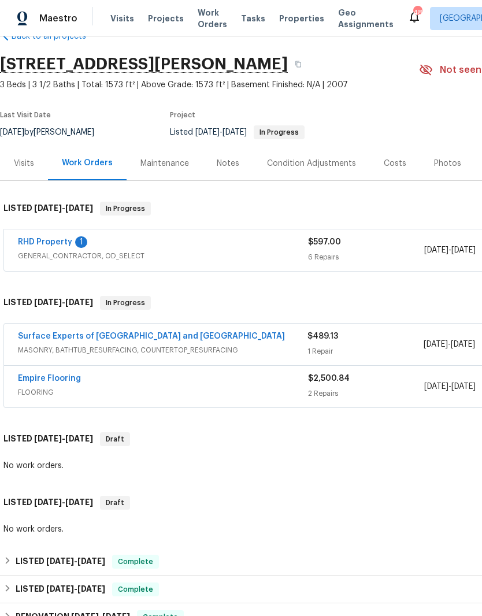
scroll to position [29, 0]
click at [68, 242] on link "RHD Property" at bounding box center [45, 242] width 54 height 8
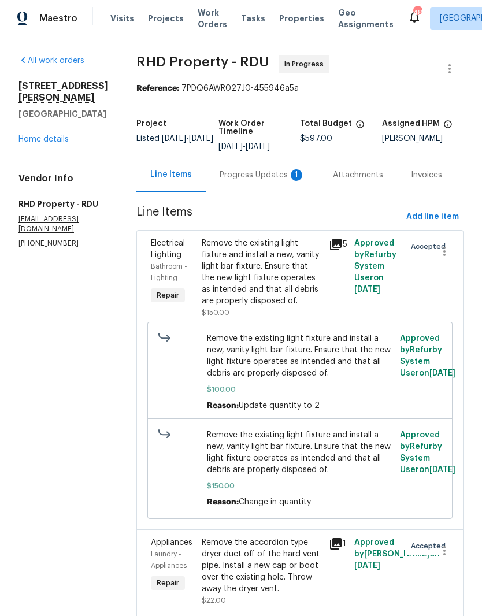
click at [291, 180] on div "Progress Updates 1" at bounding box center [263, 175] width 86 height 12
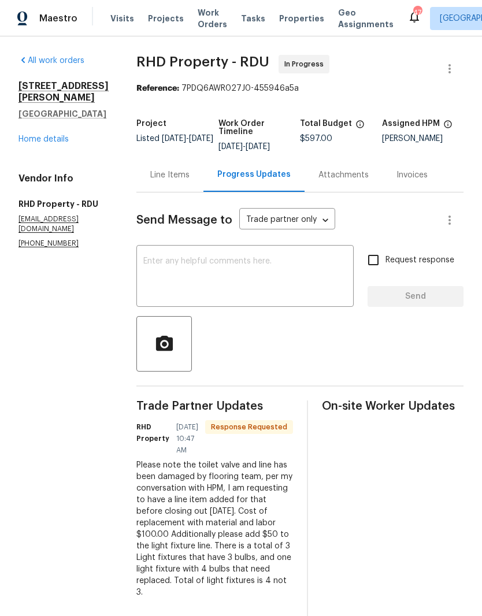
click at [202, 190] on div "Line Items" at bounding box center [169, 175] width 67 height 34
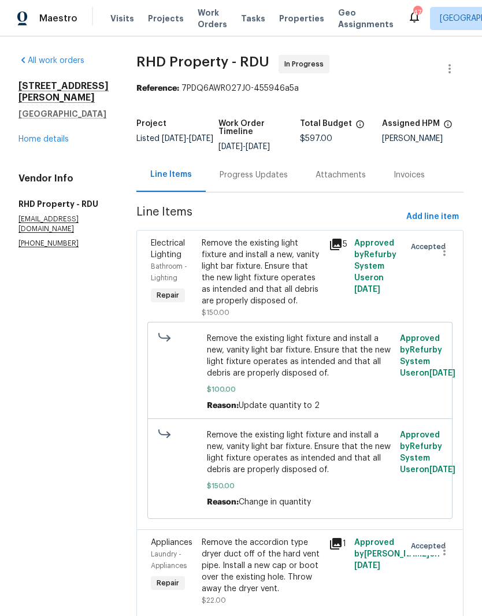
click at [282, 297] on div "Remove the existing light fixture and install a new, vanity light bar fixture. …" at bounding box center [262, 272] width 120 height 69
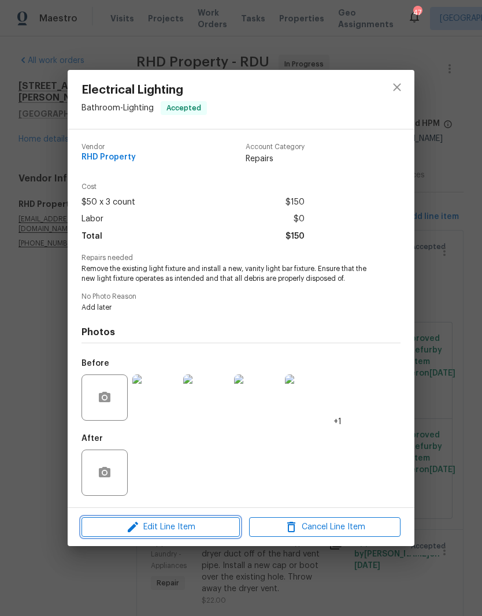
click at [175, 530] on span "Edit Line Item" at bounding box center [160, 527] width 151 height 14
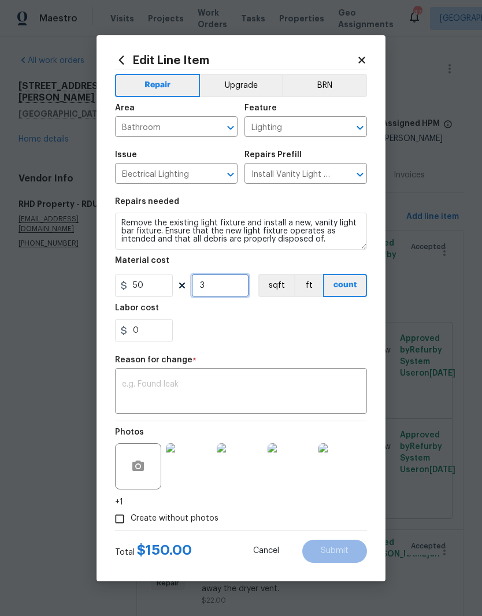
click at [225, 289] on input "3" at bounding box center [220, 285] width 58 height 23
type input "4"
click at [250, 327] on div "0" at bounding box center [241, 330] width 252 height 23
click at [252, 400] on textarea at bounding box center [241, 392] width 238 height 24
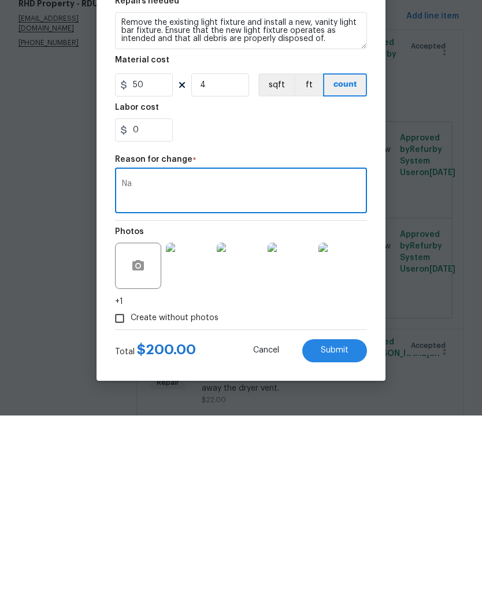
type textarea "Na"
click at [356, 540] on button "Submit" at bounding box center [334, 551] width 65 height 23
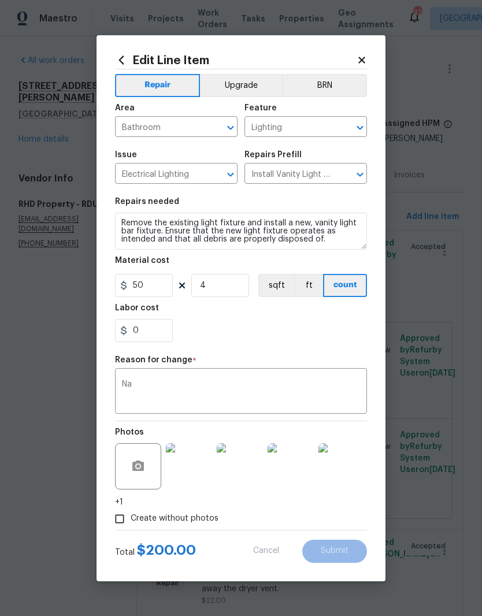
type input "3"
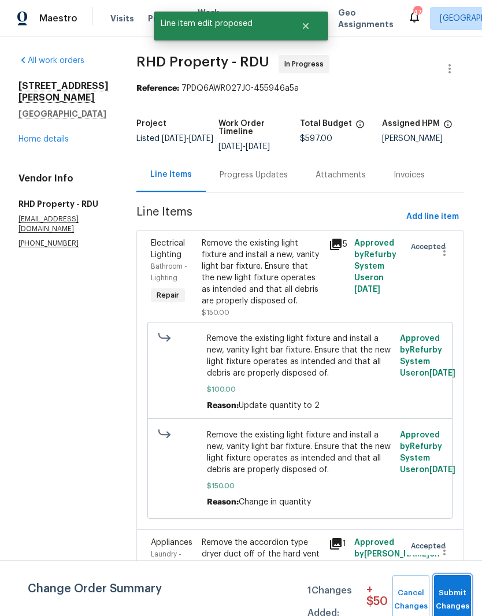
click at [456, 594] on span "Submit Changes" at bounding box center [452, 600] width 25 height 27
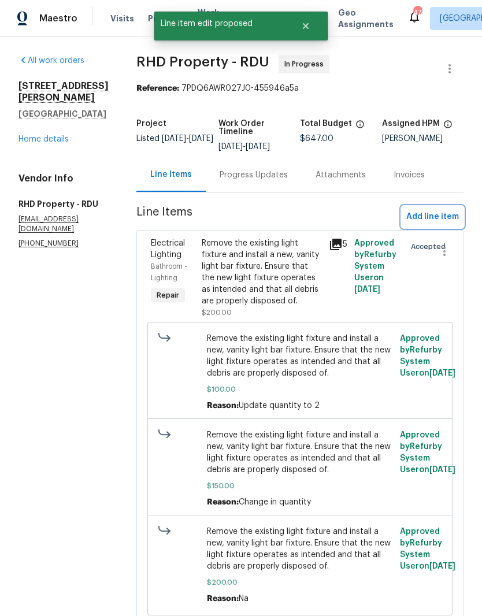
click at [428, 210] on span "Add line item" at bounding box center [432, 217] width 53 height 14
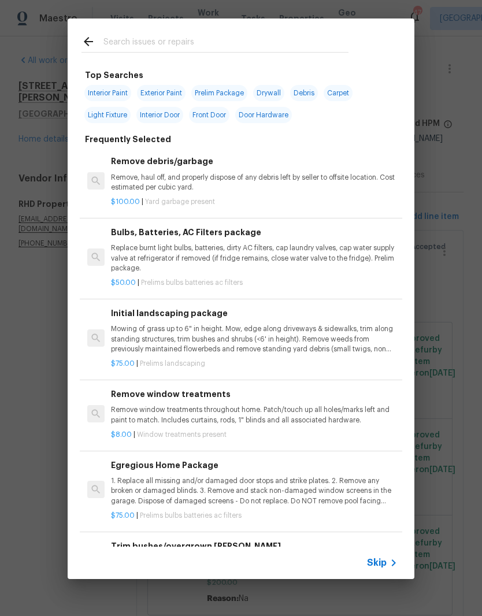
click at [297, 43] on input "text" at bounding box center [225, 43] width 245 height 17
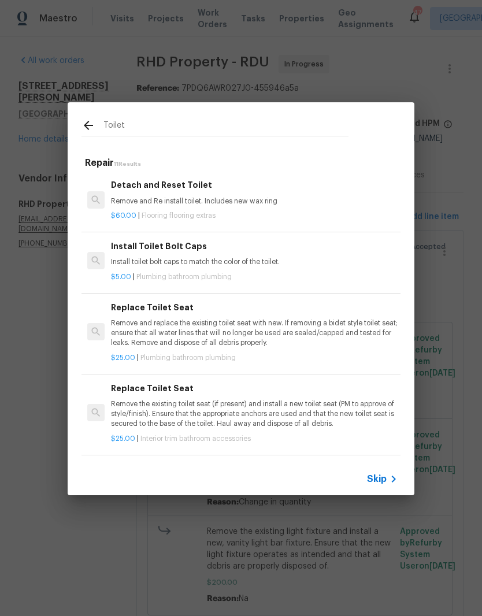
type input "Toilet"
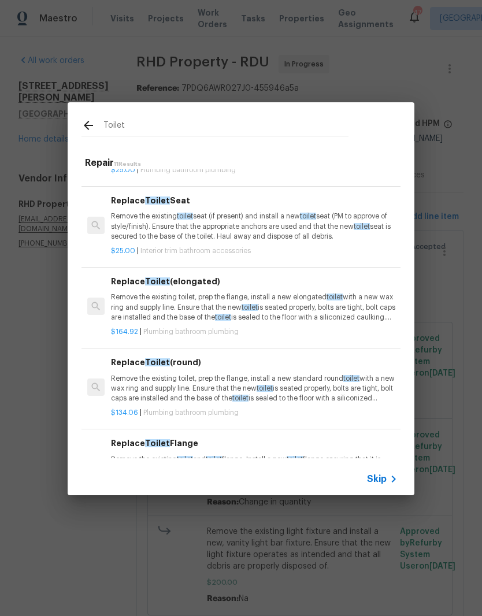
scroll to position [127, 0]
click at [250, 305] on span "toilet" at bounding box center [250, 307] width 16 height 7
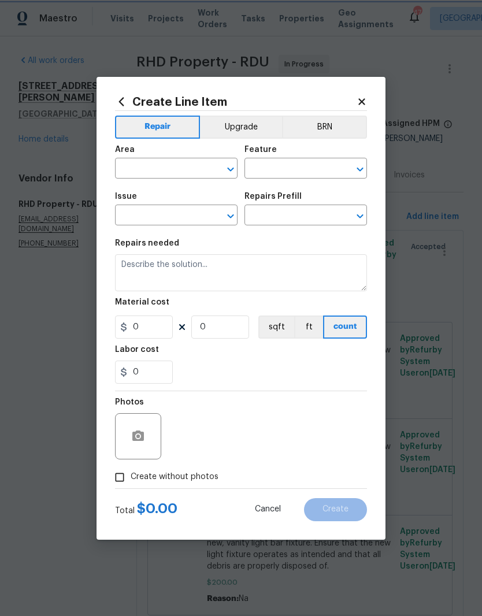
type input "Plumbing"
type input "Bathroom Plumbing"
type input "Replace Toilet (elongated) $164.92"
type textarea "Remove the existing toilet, prep the flange, install a new elongated toilet wit…"
type input "164.92"
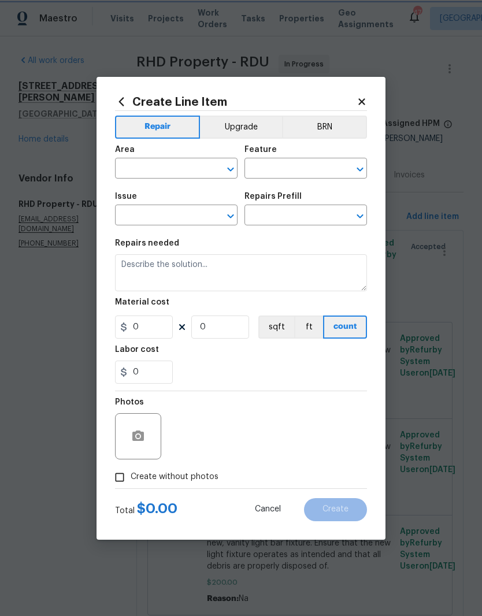
type input "1"
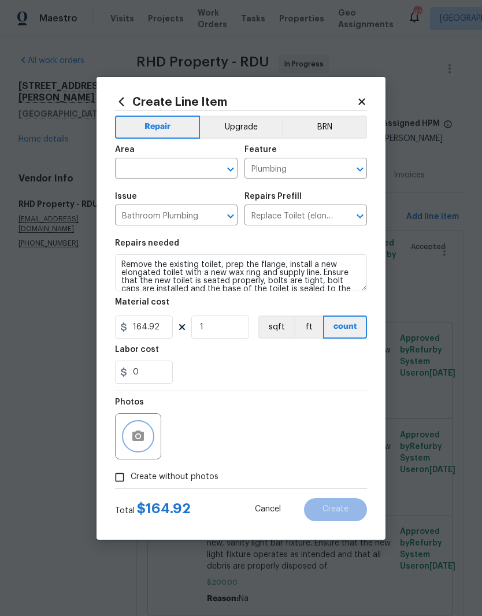
click at [135, 429] on button "button" at bounding box center [138, 437] width 28 height 28
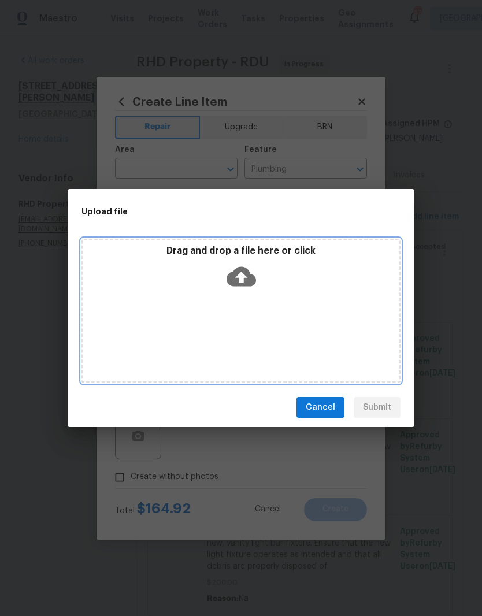
click at [254, 293] on div "Drag and drop a file here or click" at bounding box center [241, 270] width 316 height 50
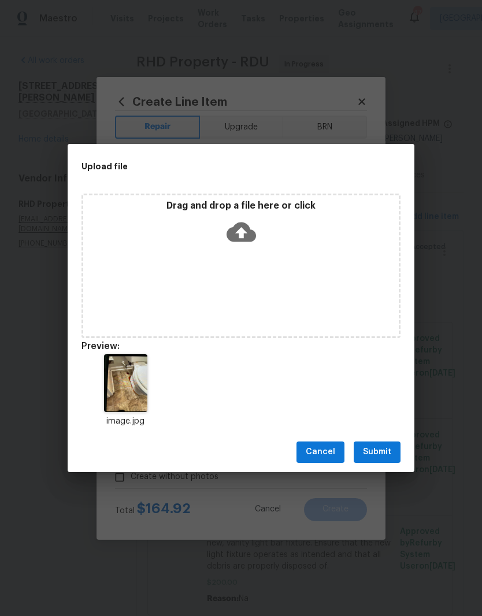
click at [388, 455] on span "Submit" at bounding box center [377, 452] width 28 height 14
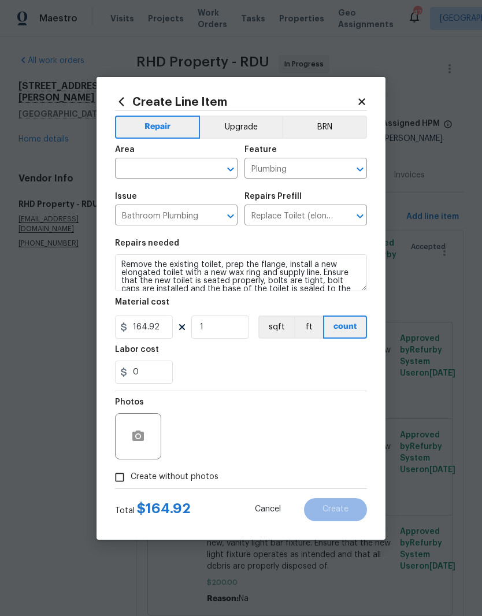
click at [189, 161] on input "text" at bounding box center [160, 170] width 90 height 18
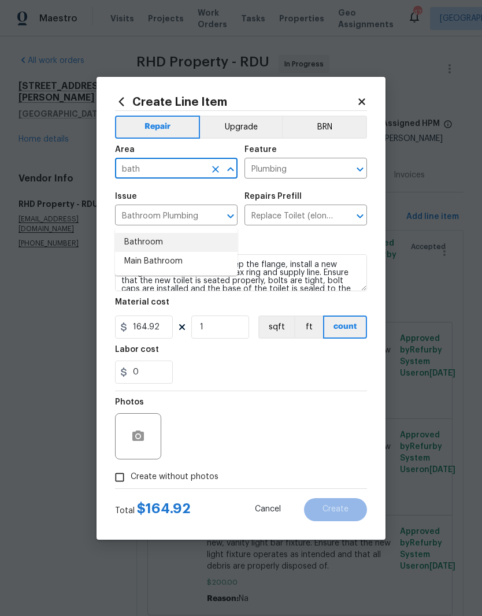
click at [162, 233] on li "Bathroom" at bounding box center [176, 242] width 123 height 19
type input "Bathroom"
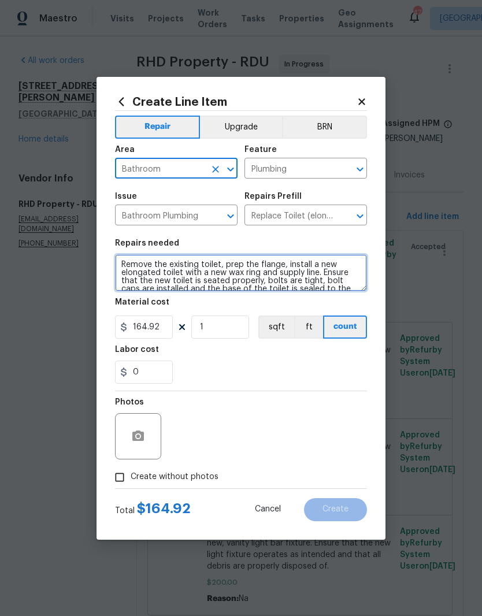
click at [125, 260] on textarea "Remove the existing toilet, prep the flange, install a new elongated toilet wit…" at bounding box center [241, 272] width 252 height 37
click at [153, 269] on textarea "Remove the existing toilet, prep the flange, install a new elongated toilet wit…" at bounding box center [241, 272] width 252 height 37
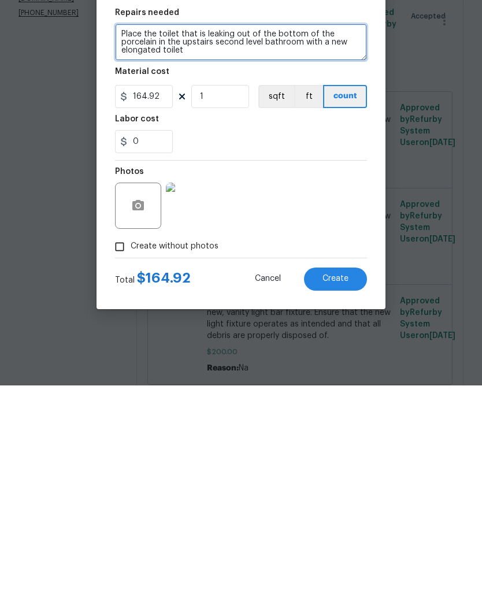
type textarea "Place the toilet that is leaking out of the bottom of the porcelain in the upst…"
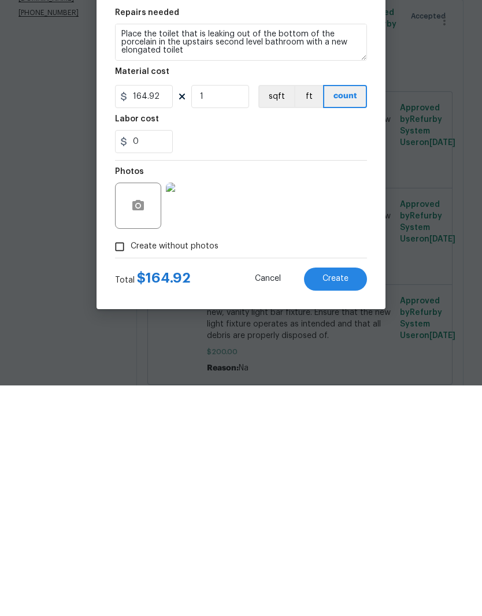
click at [349, 498] on button "Create" at bounding box center [335, 509] width 63 height 23
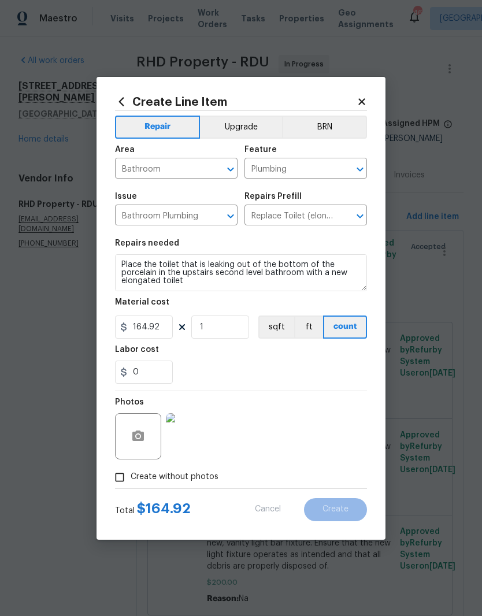
type input "0"
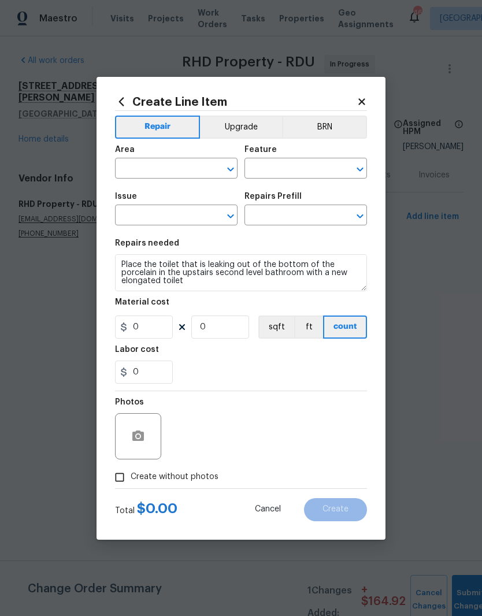
scroll to position [0, 0]
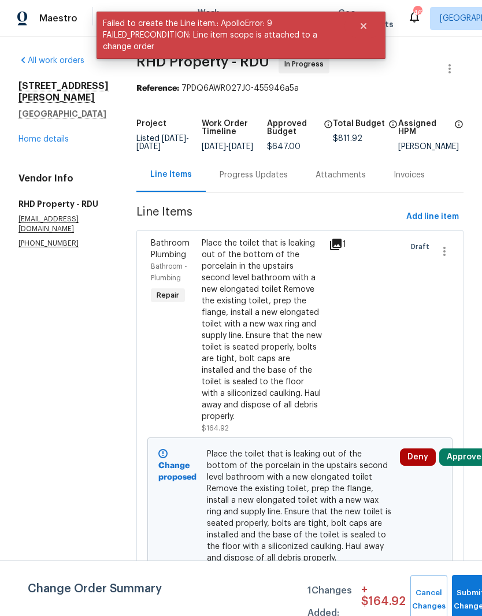
click at [463, 466] on button "Approve" at bounding box center [464, 457] width 50 height 17
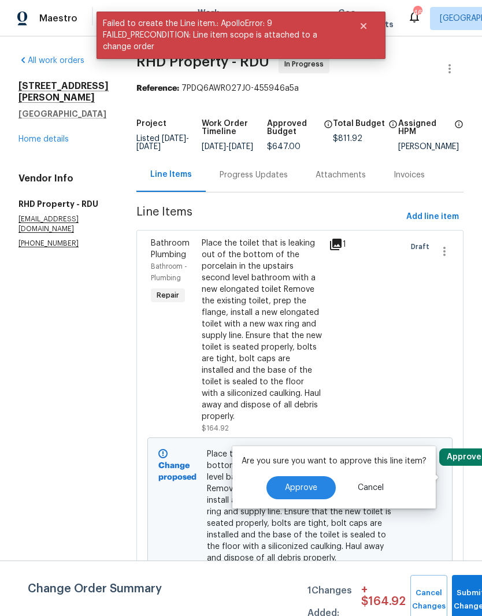
click at [297, 486] on span "Approve" at bounding box center [301, 488] width 32 height 9
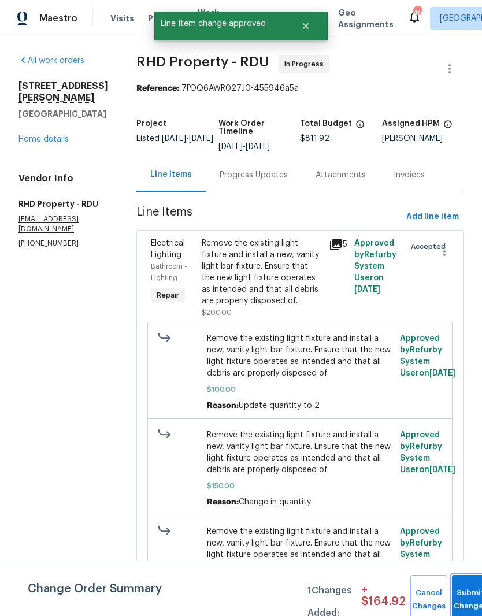
click at [463, 596] on button "Submit Changes" at bounding box center [470, 600] width 37 height 50
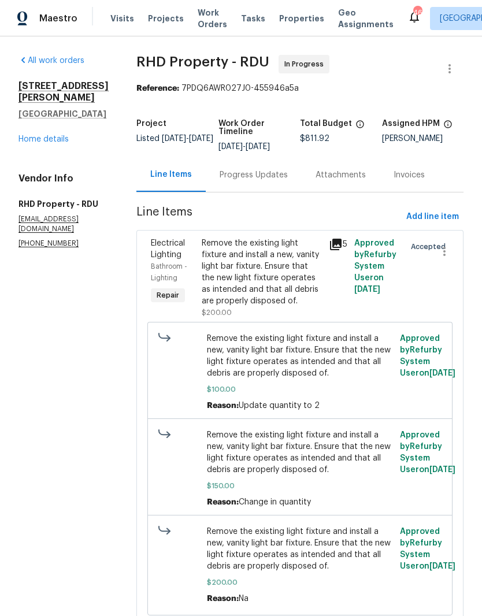
click at [301, 158] on div "Progress Updates" at bounding box center [254, 175] width 96 height 34
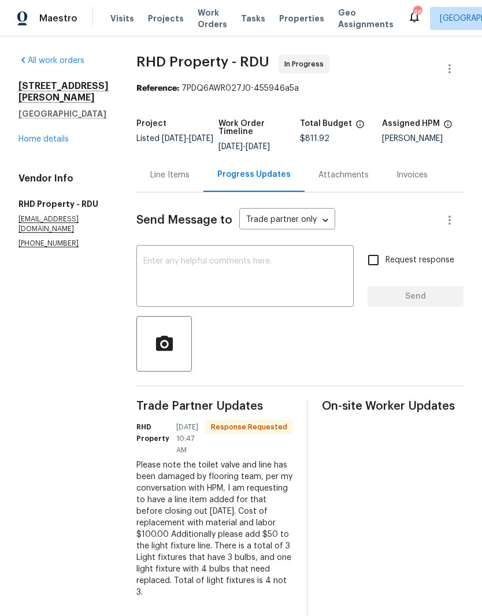
click at [250, 282] on textarea at bounding box center [245, 277] width 204 height 40
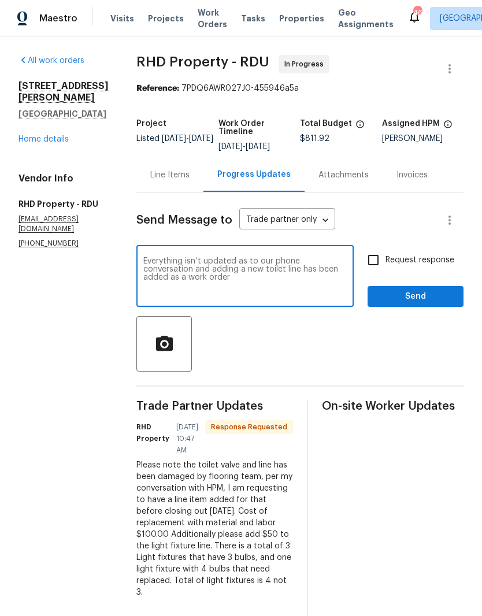
type textarea "Everything isn’t updated as to our phone conversation and adding a new toilet l…"
click at [381, 258] on input "Request response" at bounding box center [373, 260] width 24 height 24
checkbox input "true"
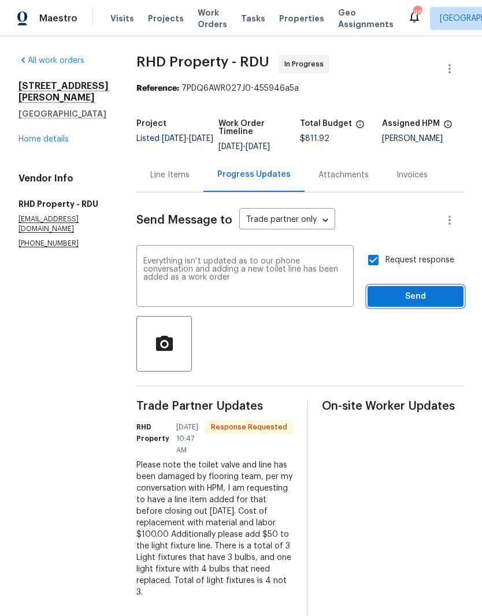
click at [401, 304] on span "Send" at bounding box center [415, 297] width 77 height 14
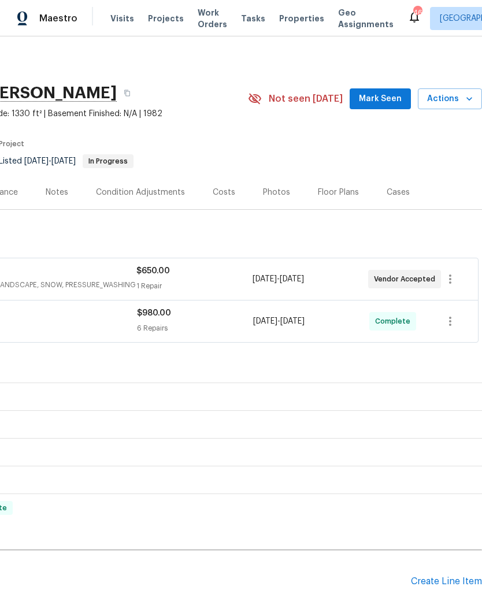
scroll to position [0, 171]
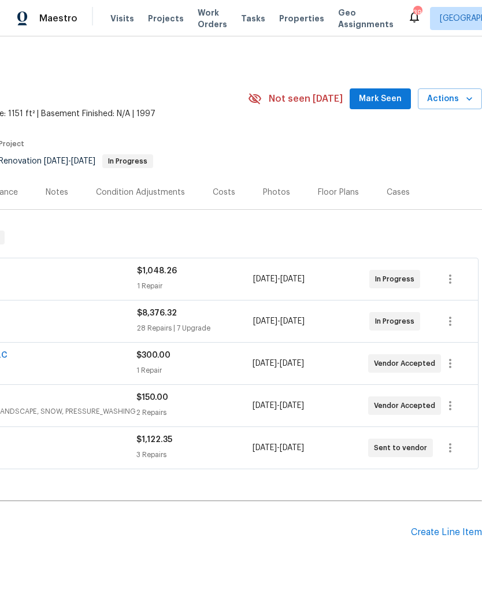
scroll to position [0, 171]
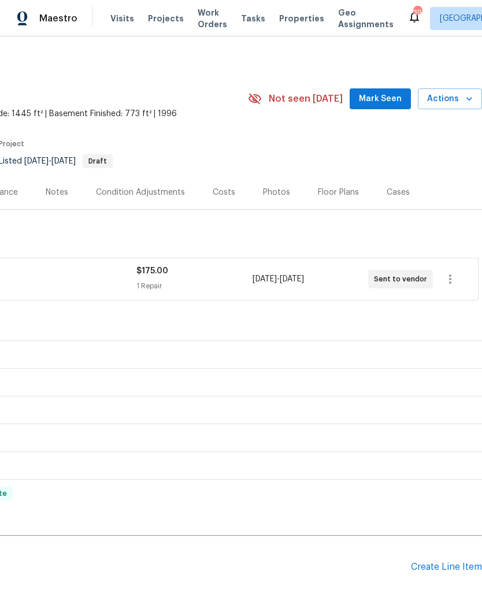
scroll to position [0, 171]
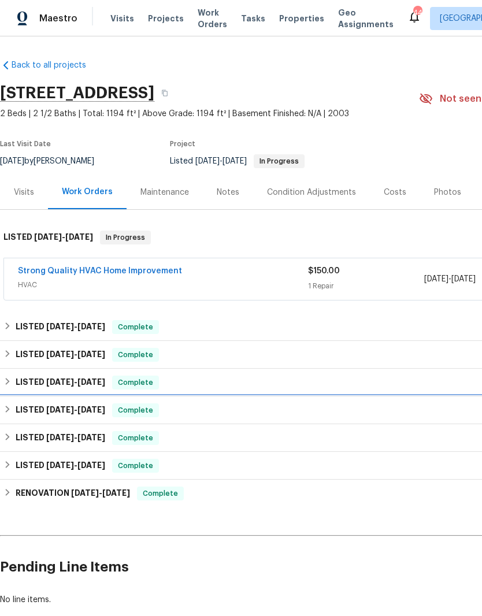
click at [151, 406] on span "Complete" at bounding box center [135, 411] width 45 height 12
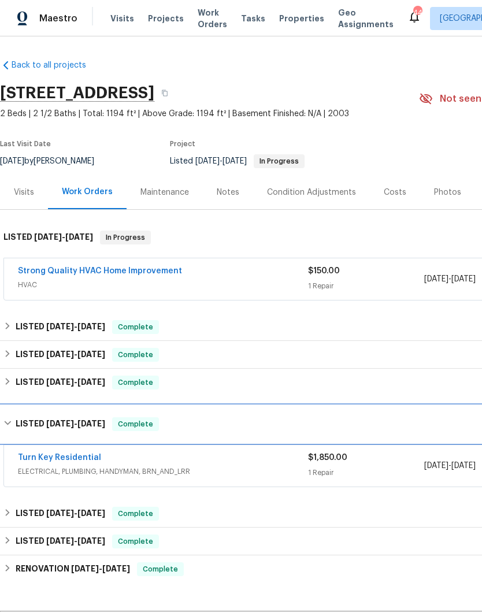
click at [39, 428] on h6 "LISTED 5/20/25 - 5/29/25" at bounding box center [61, 424] width 90 height 14
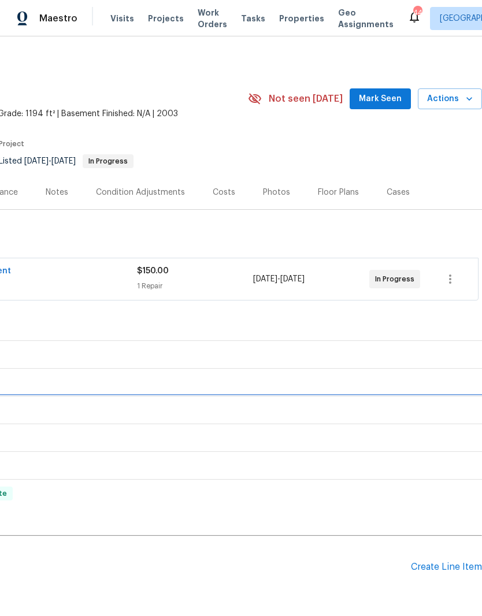
scroll to position [0, 171]
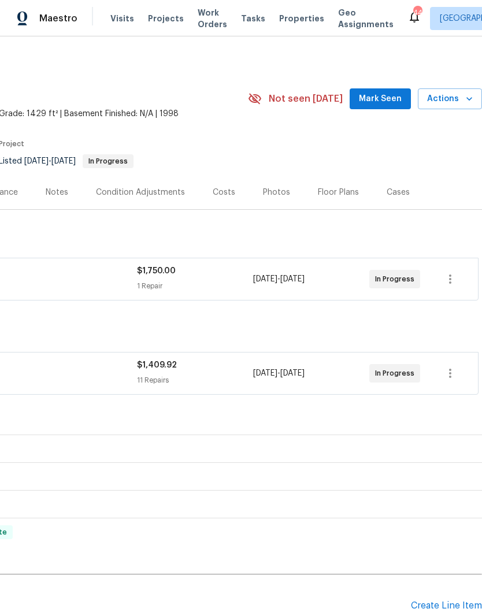
scroll to position [0, 171]
click at [160, 23] on span "Projects" at bounding box center [166, 19] width 36 height 12
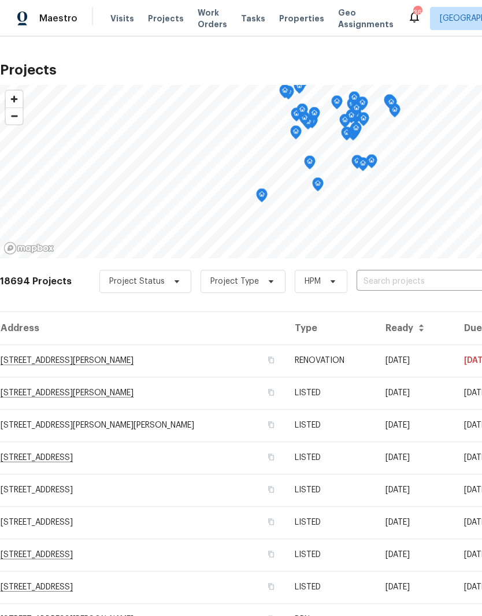
click at [384, 277] on input "text" at bounding box center [423, 282] width 132 height 18
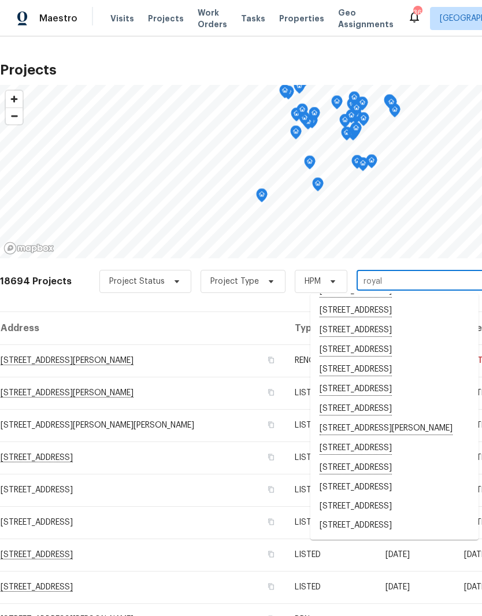
scroll to position [147, 0]
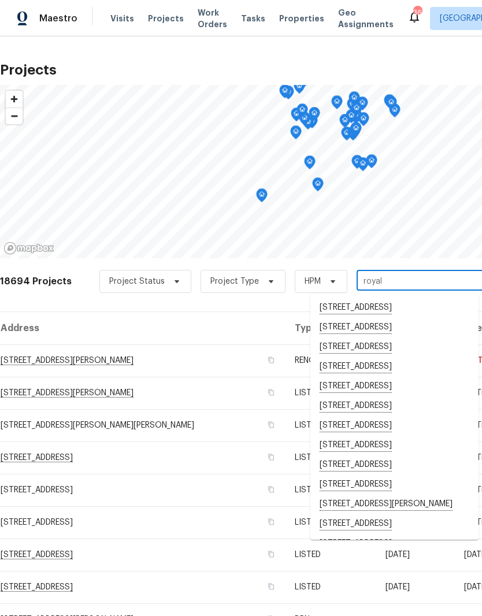
click at [432, 285] on input "royal" at bounding box center [423, 282] width 132 height 18
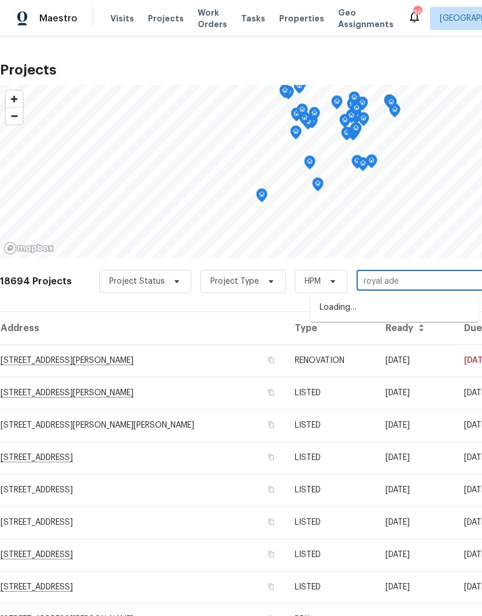
type input "royal adel"
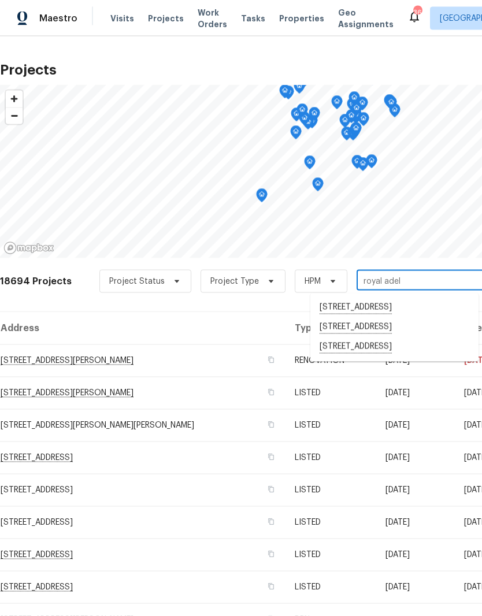
scroll to position [47, 0]
click at [379, 338] on li "[STREET_ADDRESS]" at bounding box center [394, 348] width 168 height 20
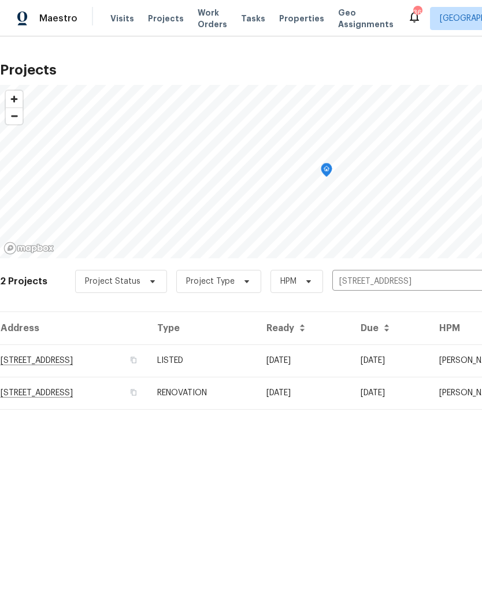
click at [148, 362] on td "[STREET_ADDRESS]" at bounding box center [74, 361] width 148 height 32
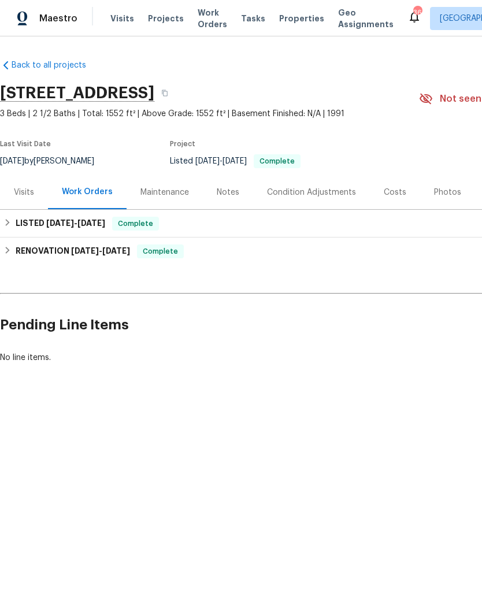
click at [448, 194] on div "Photos" at bounding box center [447, 193] width 27 height 12
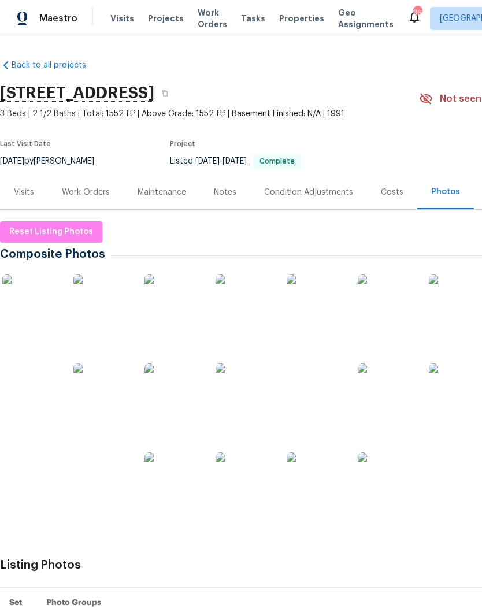
click at [51, 490] on img at bounding box center [31, 482] width 58 height 58
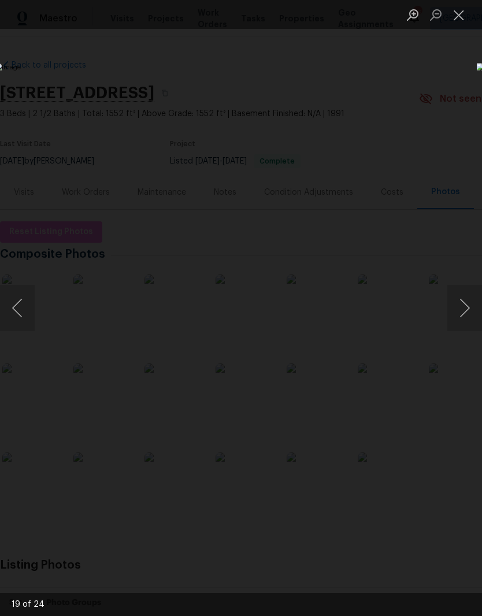
click at [461, 313] on button "Next image" at bounding box center [465, 308] width 35 height 46
click at [467, 302] on button "Next image" at bounding box center [465, 308] width 35 height 46
click at [465, 301] on button "Next image" at bounding box center [465, 308] width 35 height 46
click at [464, 299] on button "Next image" at bounding box center [465, 308] width 35 height 46
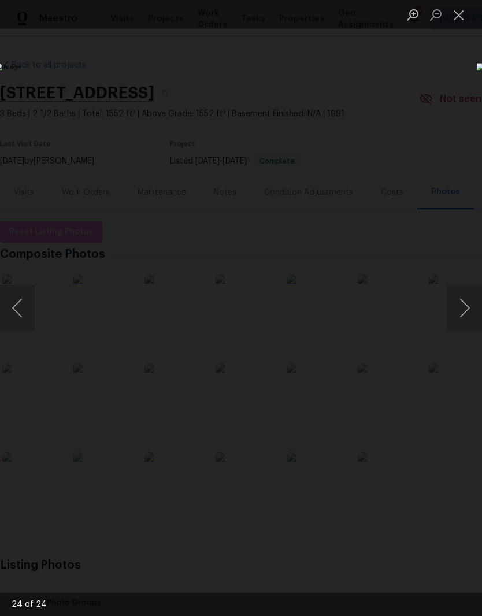
click at [464, 301] on button "Next image" at bounding box center [465, 308] width 35 height 46
click at [465, 301] on button "Next image" at bounding box center [465, 308] width 35 height 46
click at [464, 304] on button "Next image" at bounding box center [465, 308] width 35 height 46
click at [465, 304] on button "Next image" at bounding box center [465, 308] width 35 height 46
click at [467, 304] on button "Next image" at bounding box center [465, 308] width 35 height 46
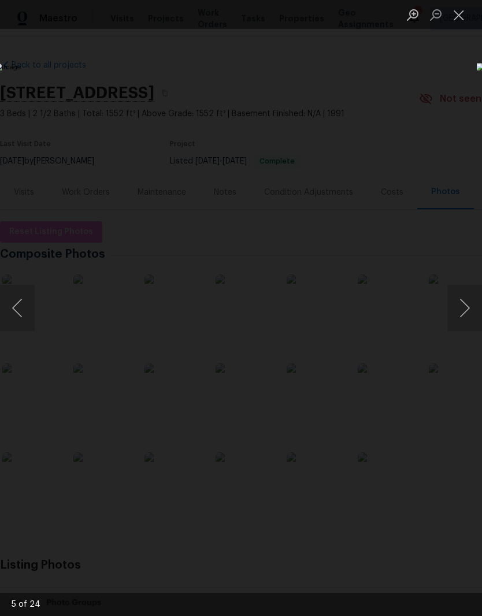
click at [17, 316] on button "Previous image" at bounding box center [17, 308] width 35 height 46
click at [461, 10] on button "Close lightbox" at bounding box center [459, 15] width 23 height 20
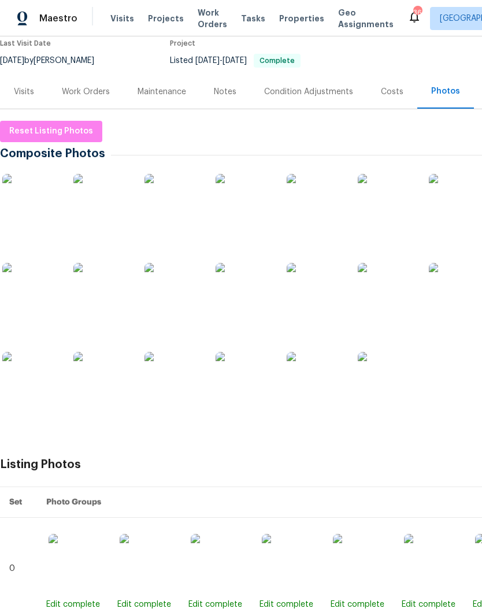
scroll to position [101, 0]
click at [390, 394] on img at bounding box center [387, 381] width 58 height 58
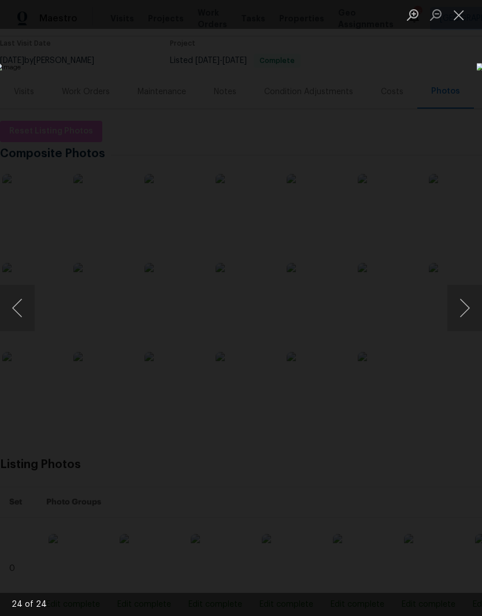
click at [464, 9] on button "Close lightbox" at bounding box center [459, 15] width 23 height 20
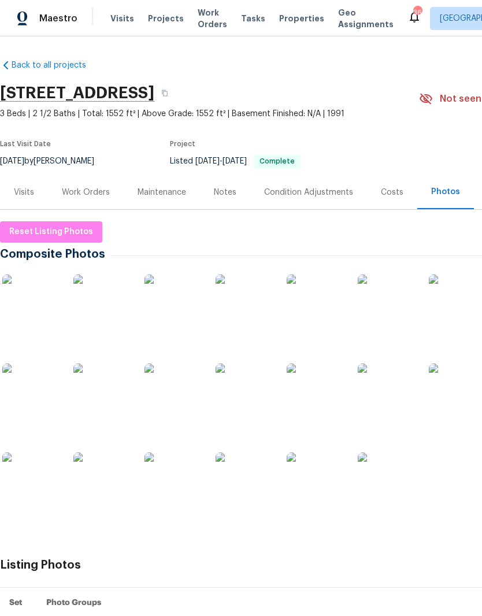
scroll to position [0, 0]
click at [95, 195] on div "Work Orders" at bounding box center [86, 193] width 48 height 12
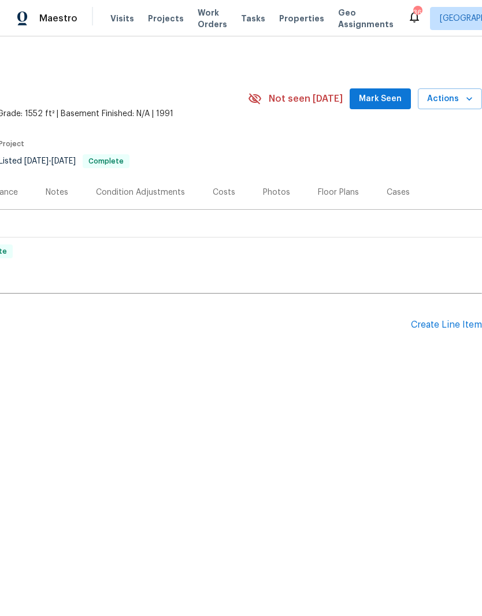
scroll to position [0, 171]
click at [438, 329] on div "Create Line Item" at bounding box center [446, 325] width 71 height 11
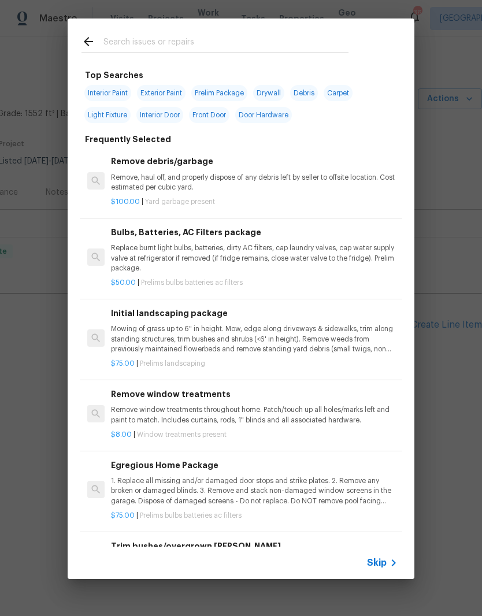
click at [123, 35] on input "text" at bounding box center [225, 43] width 245 height 17
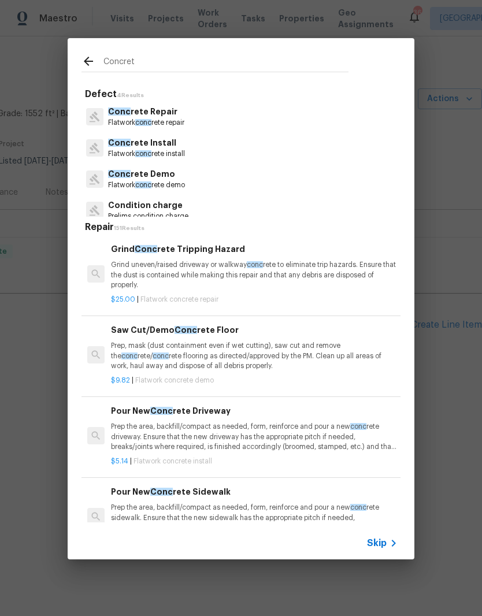
type input "Concrete"
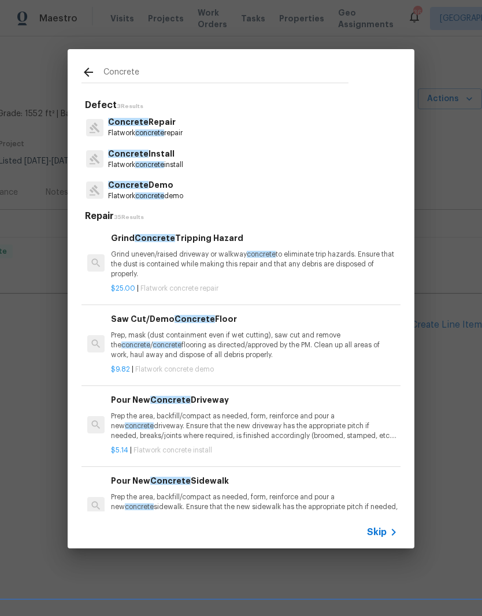
click at [170, 131] on p "Flatwork concrete repair" at bounding box center [145, 133] width 75 height 10
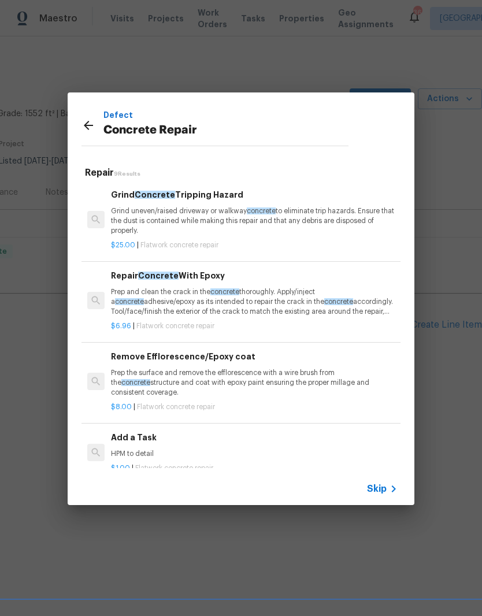
click at [153, 439] on h6 "Add a Task" at bounding box center [254, 437] width 287 height 13
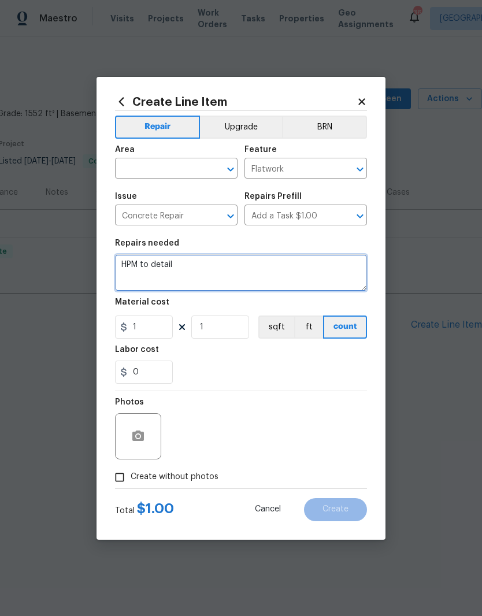
click at [197, 268] on textarea "HPM to detail" at bounding box center [241, 272] width 252 height 37
type textarea "H"
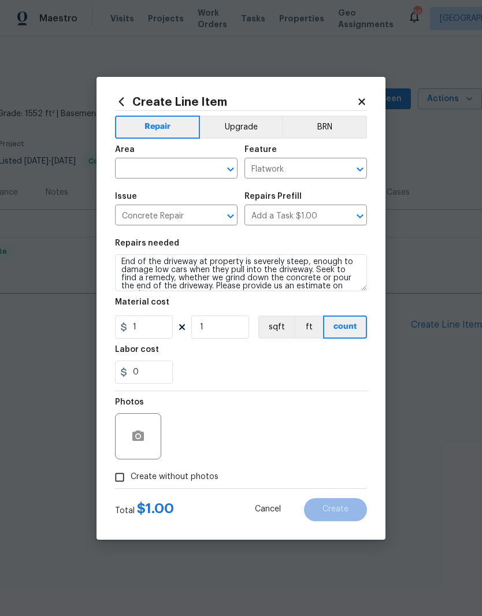
scroll to position [3, 0]
type textarea "End of the driveway at property is severely steep, enough to damage low cars wh…"
click at [155, 338] on input "1" at bounding box center [144, 327] width 58 height 23
type input "100"
click at [281, 362] on div "0" at bounding box center [241, 372] width 252 height 23
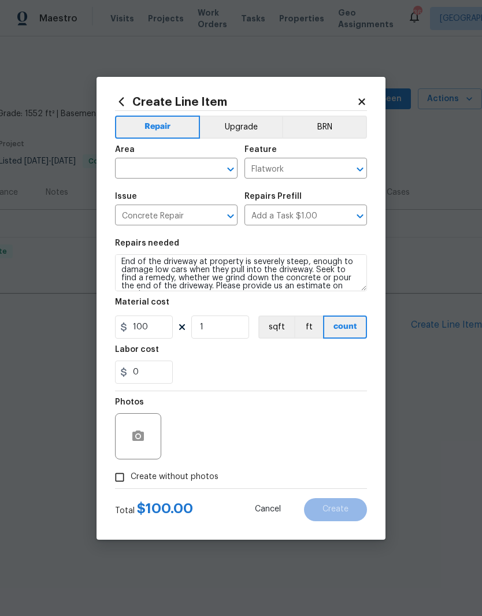
click at [162, 180] on span "Area ​" at bounding box center [176, 162] width 123 height 47
click at [139, 171] on input "text" at bounding box center [160, 170] width 90 height 18
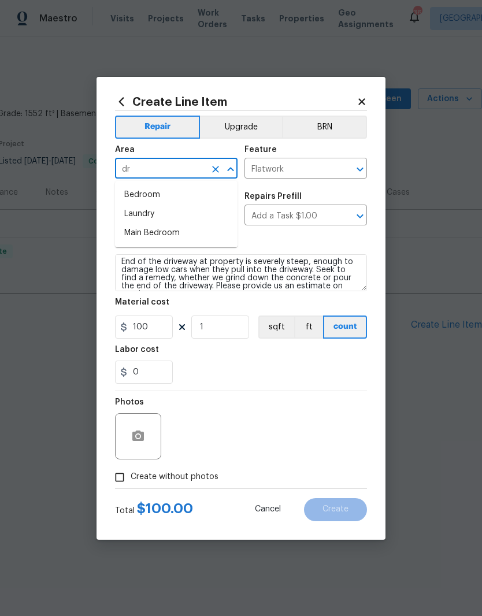
type input "d"
click at [133, 193] on li "Front" at bounding box center [176, 195] width 123 height 19
type input "Front"
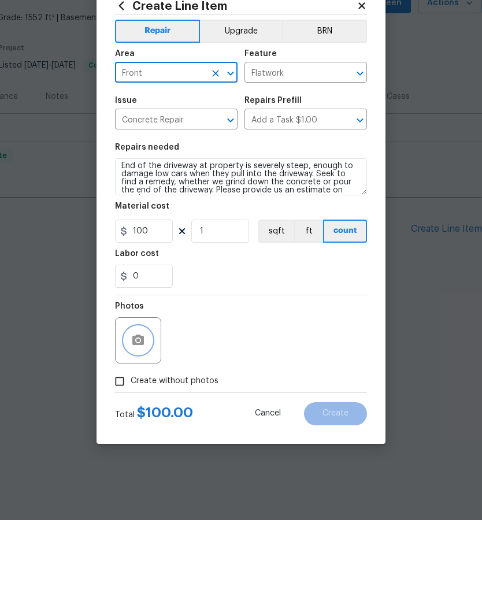
click at [142, 431] on icon "button" at bounding box center [138, 436] width 12 height 10
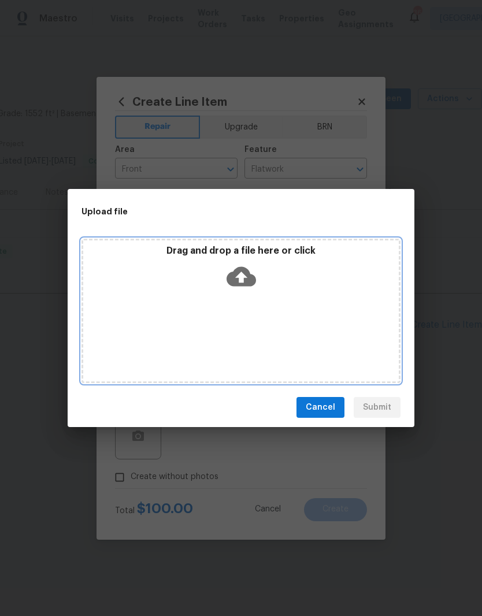
click at [324, 286] on div "Drag and drop a file here or click" at bounding box center [241, 270] width 316 height 50
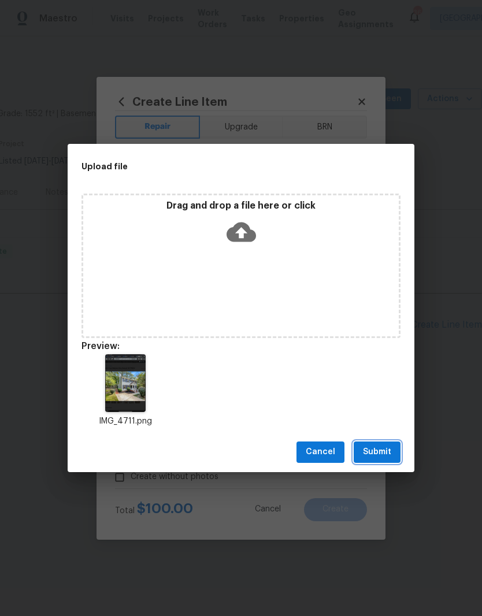
click at [383, 454] on span "Submit" at bounding box center [377, 452] width 28 height 14
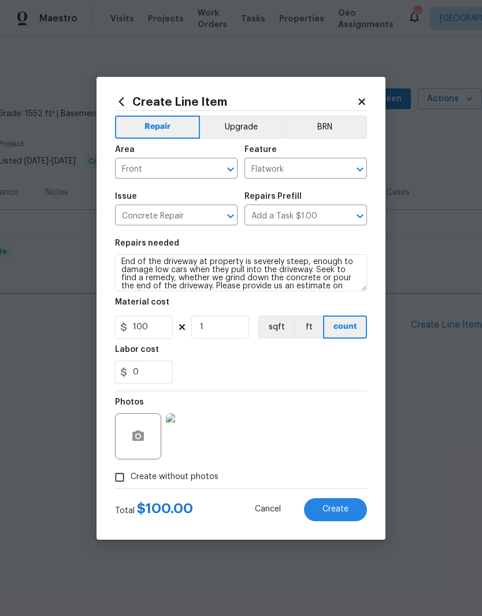
click at [346, 509] on span "Create" at bounding box center [336, 509] width 26 height 9
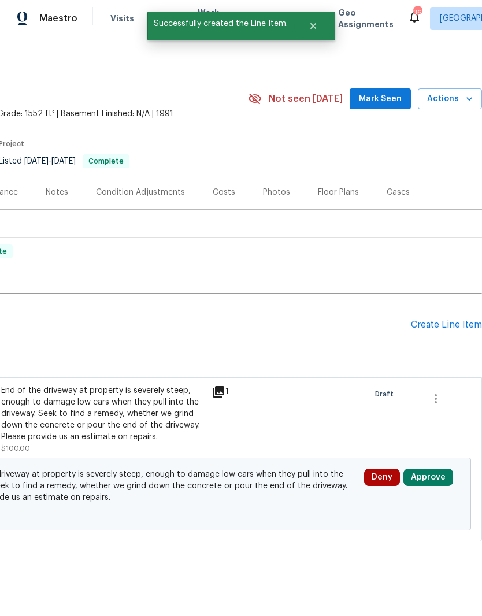
click at [433, 485] on button "Approve" at bounding box center [429, 477] width 50 height 17
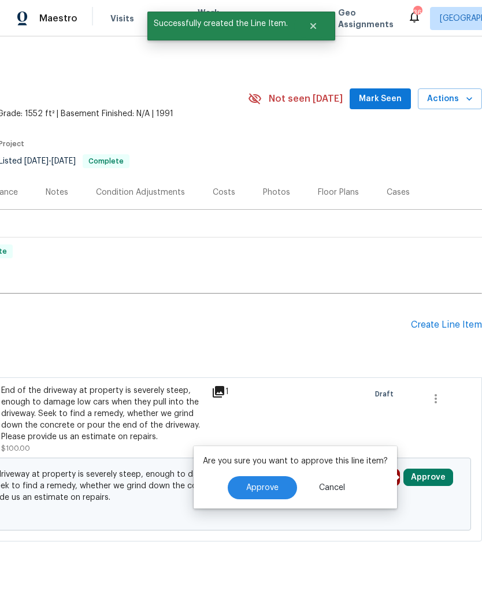
click at [287, 485] on button "Approve" at bounding box center [262, 487] width 69 height 23
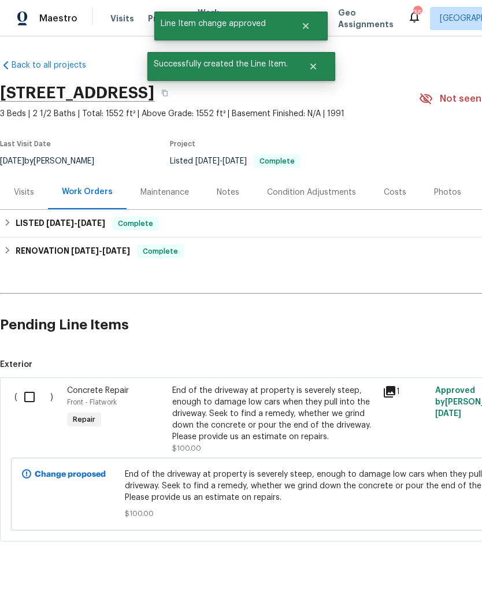
scroll to position [0, 0]
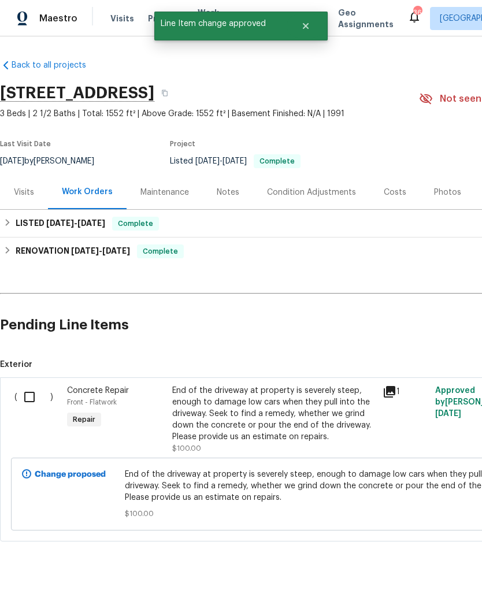
click at [28, 399] on input "checkbox" at bounding box center [33, 397] width 33 height 24
checkbox input "true"
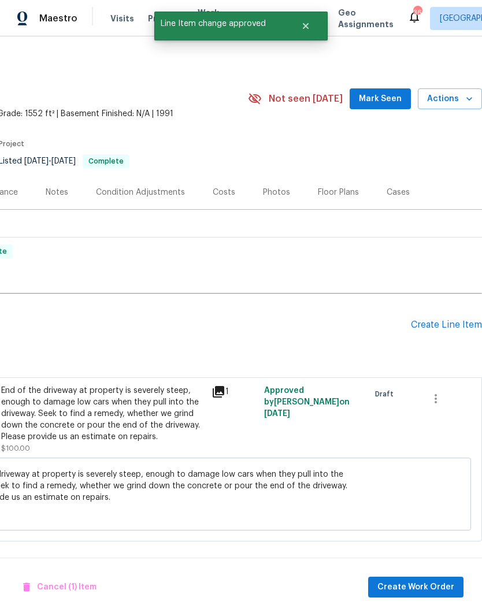
click at [431, 583] on span "Create Work Order" at bounding box center [416, 587] width 77 height 14
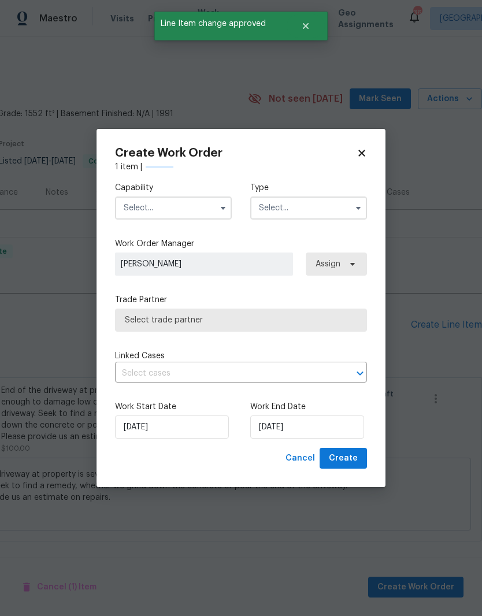
scroll to position [0, 171]
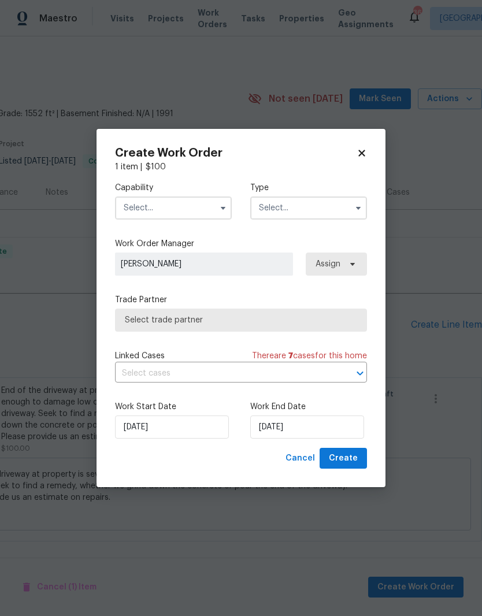
click at [188, 210] on input "text" at bounding box center [173, 208] width 117 height 23
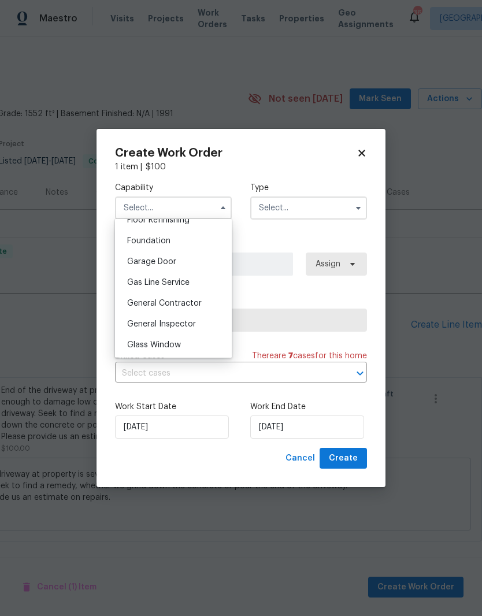
scroll to position [486, 0]
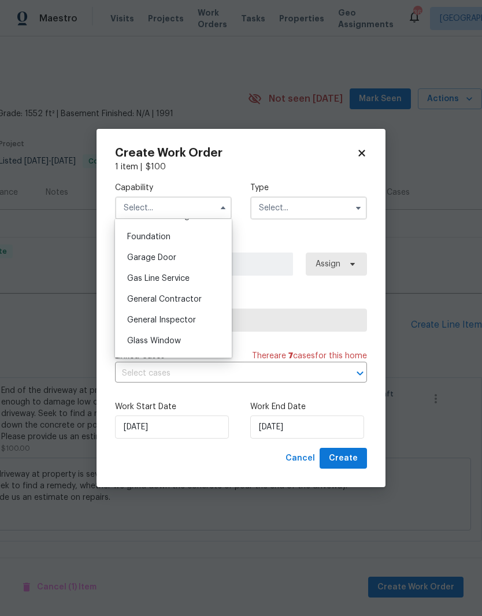
click at [191, 300] on span "General Contractor" at bounding box center [164, 299] width 75 height 8
type input "General Contractor"
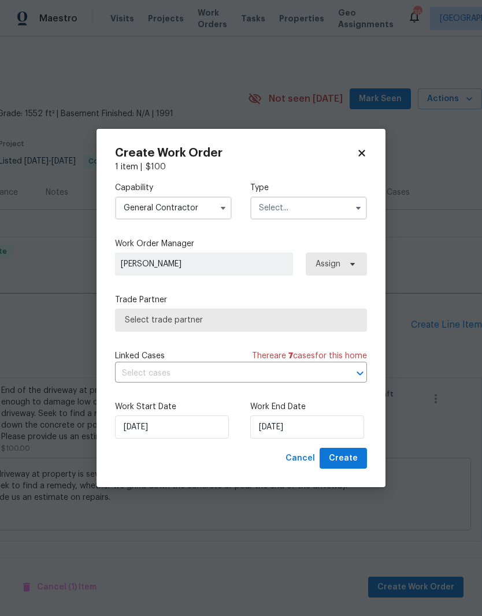
click at [303, 208] on input "text" at bounding box center [308, 208] width 117 height 23
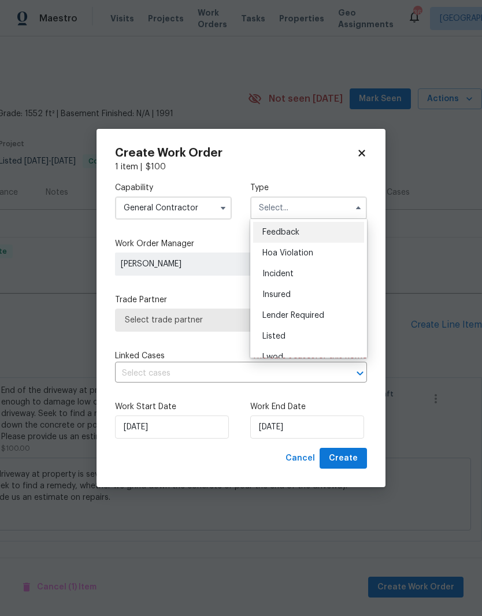
click at [294, 335] on div "Listed" at bounding box center [308, 336] width 111 height 21
type input "Listed"
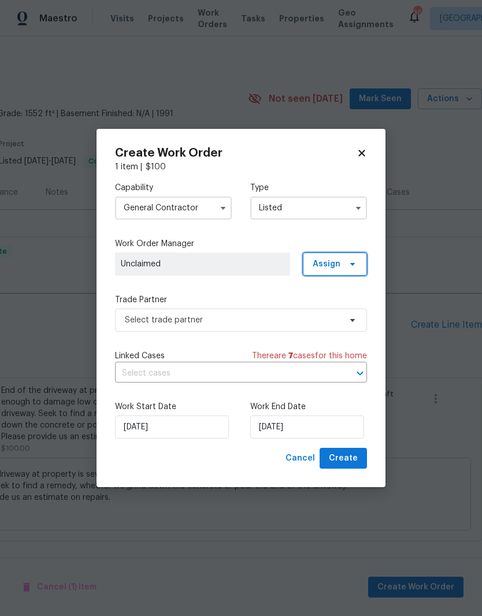
click at [332, 258] on span "Assign" at bounding box center [327, 264] width 28 height 12
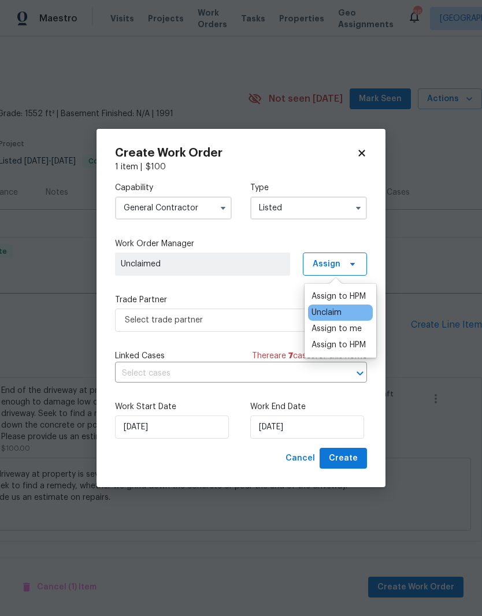
click at [349, 298] on div "Assign to HPM" at bounding box center [339, 297] width 54 height 12
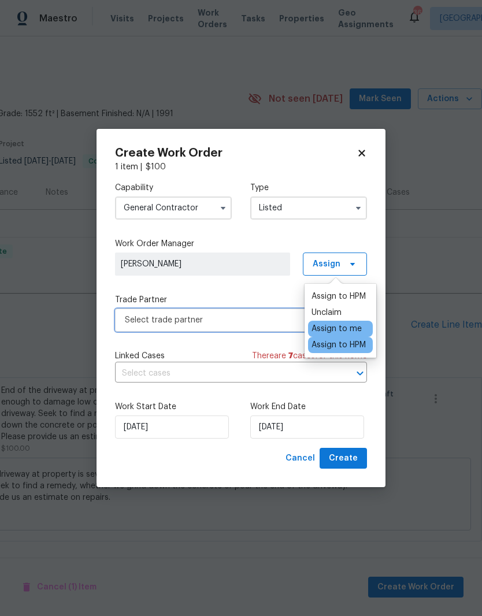
click at [254, 315] on span "Select trade partner" at bounding box center [233, 321] width 216 height 12
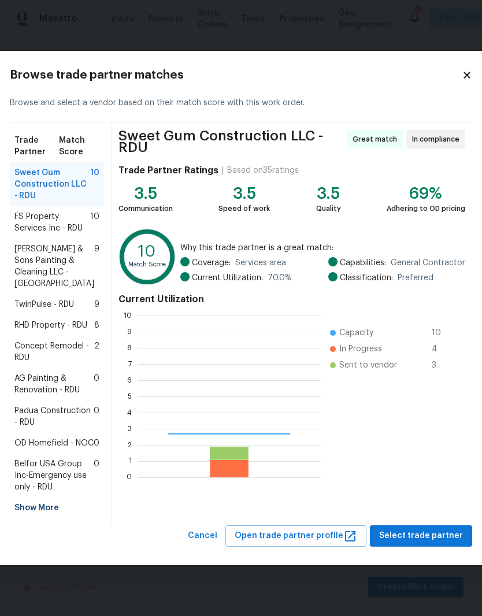
scroll to position [162, 183]
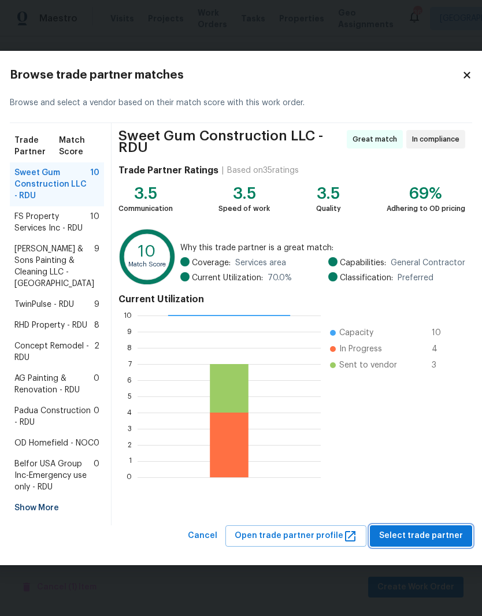
click at [426, 543] on span "Select trade partner" at bounding box center [421, 536] width 84 height 14
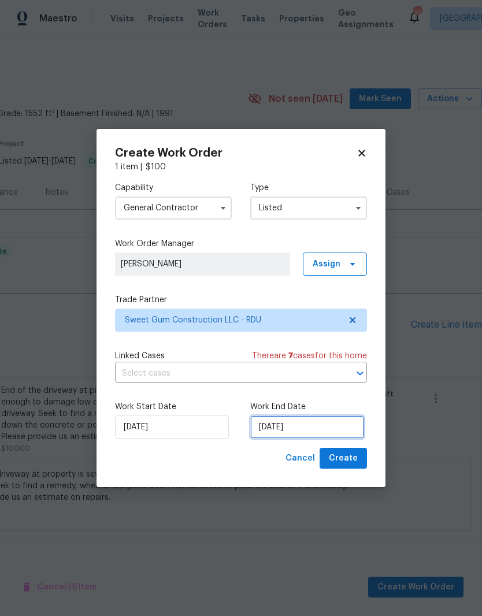
click at [299, 424] on input "[DATE]" at bounding box center [307, 427] width 114 height 23
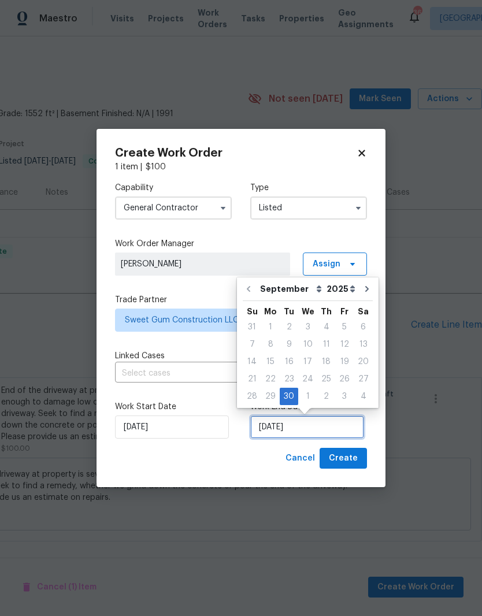
scroll to position [4, 0]
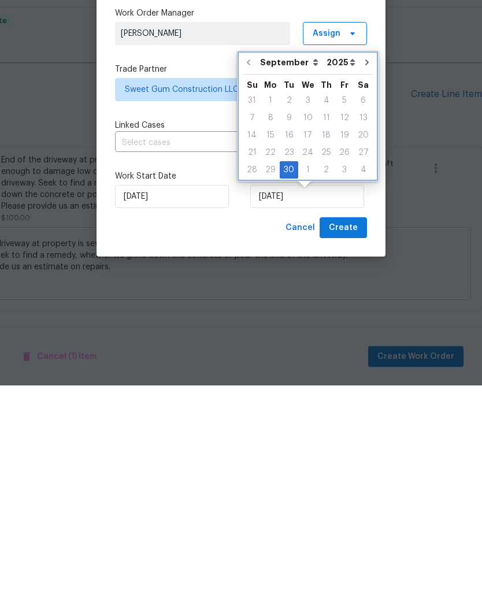
click at [367, 282] on button "Go to next month" at bounding box center [366, 293] width 17 height 23
type input "[DATE]"
select select "9"
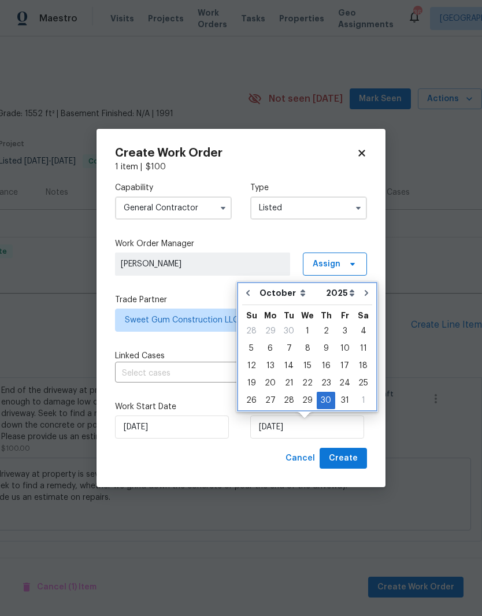
click at [364, 289] on icon "Go to next month" at bounding box center [366, 293] width 9 height 9
type input "[DATE]"
select select "10"
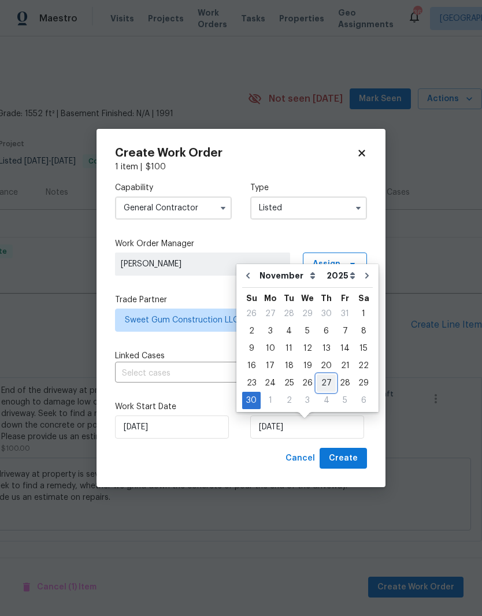
click at [330, 375] on div "27" at bounding box center [326, 383] width 19 height 16
type input "[DATE]"
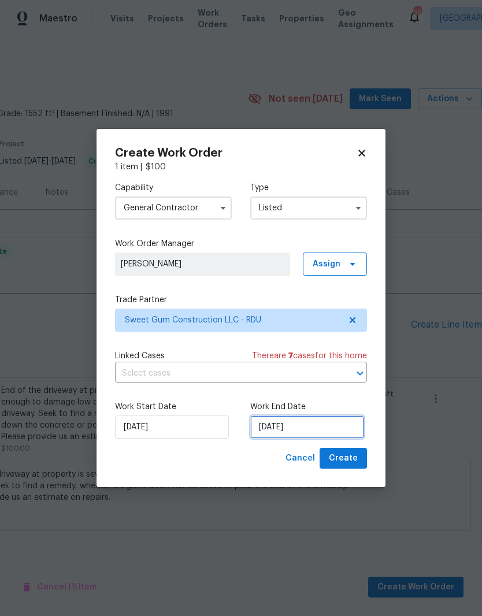
click at [299, 417] on input "[DATE]" at bounding box center [307, 427] width 114 height 23
select select "10"
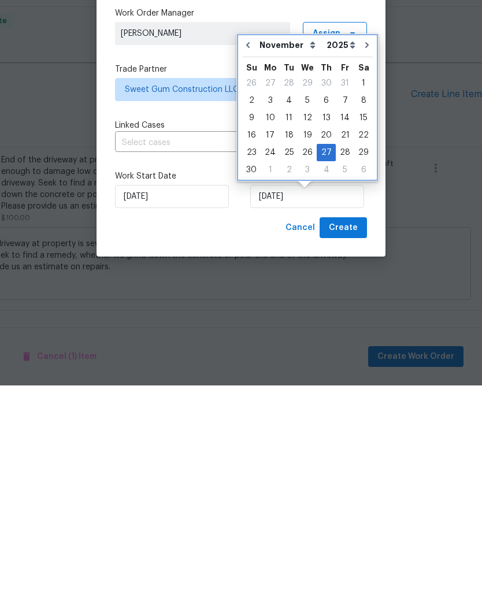
click at [253, 264] on button "Go to previous month" at bounding box center [247, 275] width 17 height 23
type input "[DATE]"
select select "9"
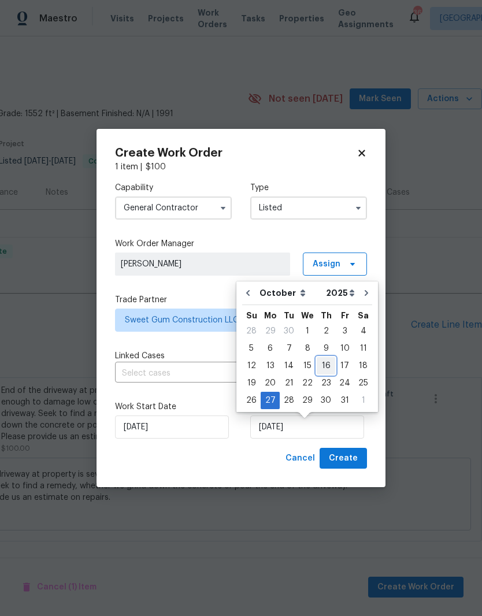
click at [323, 358] on div "16" at bounding box center [326, 366] width 19 height 16
type input "[DATE]"
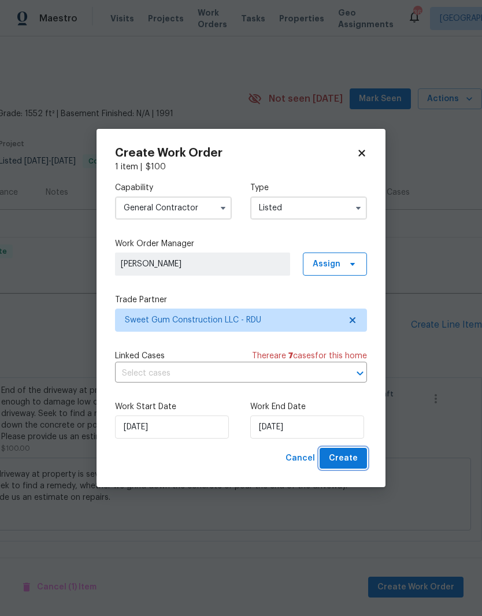
click at [352, 452] on button "Create" at bounding box center [343, 458] width 47 height 21
checkbox input "false"
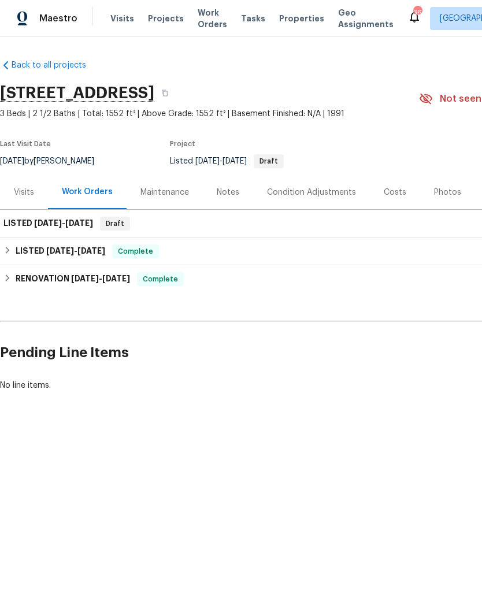
scroll to position [0, 0]
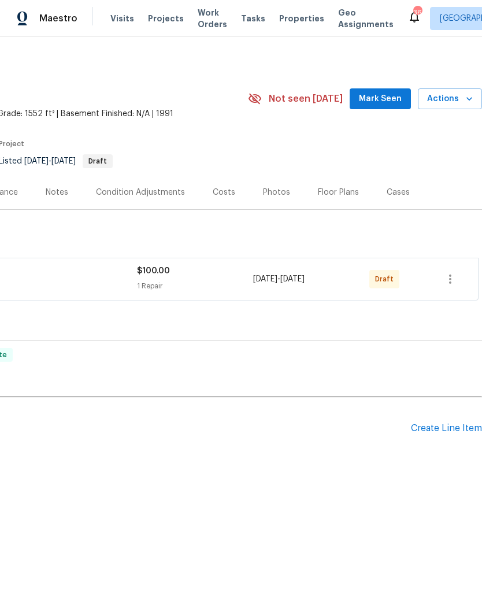
scroll to position [0, 171]
click at [456, 279] on icon "button" at bounding box center [450, 279] width 14 height 14
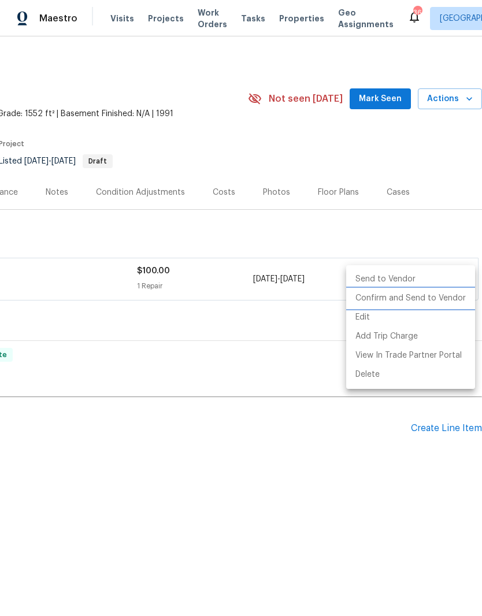
click at [412, 297] on li "Confirm and Send to Vendor" at bounding box center [410, 298] width 129 height 19
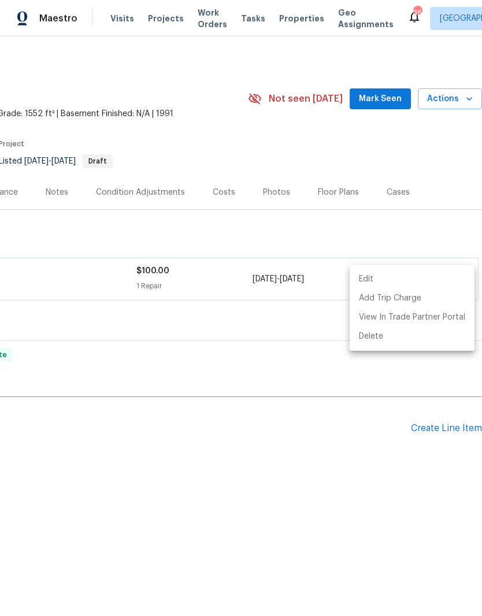
click at [259, 357] on div at bounding box center [241, 308] width 482 height 616
